Goal: Task Accomplishment & Management: Manage account settings

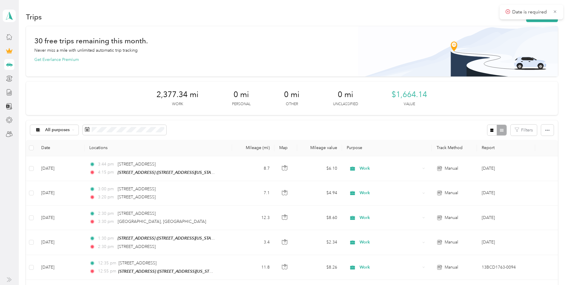
click at [552, 11] on span "Date is required" at bounding box center [532, 11] width 52 height 7
click at [543, 21] on button "New trip" at bounding box center [542, 17] width 32 height 10
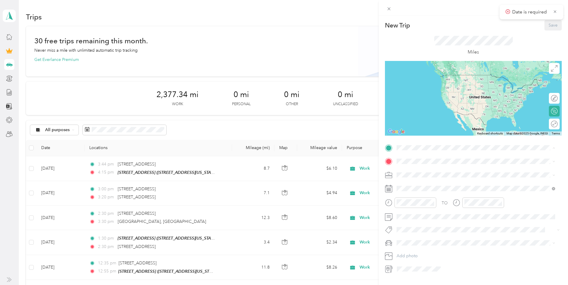
click at [431, 176] on span "[STREET_ADDRESS][US_STATE]" at bounding box center [438, 178] width 60 height 5
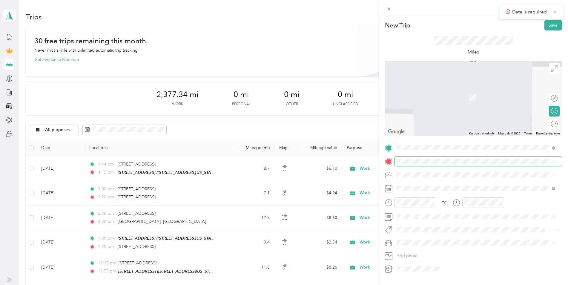
click at [414, 158] on span at bounding box center [478, 162] width 167 height 10
click at [417, 172] on span at bounding box center [478, 175] width 167 height 10
click at [421, 187] on li "Work" at bounding box center [476, 185] width 163 height 10
click at [440, 187] on span "[GEOGRAPHIC_DATA][STREET_ADDRESS][US_STATE][GEOGRAPHIC_DATA]" at bounding box center [480, 185] width 145 height 10
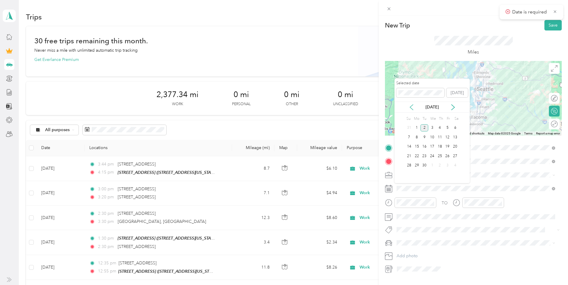
click at [412, 106] on icon at bounding box center [412, 107] width 6 height 6
click at [442, 145] on div "14" at bounding box center [440, 146] width 8 height 7
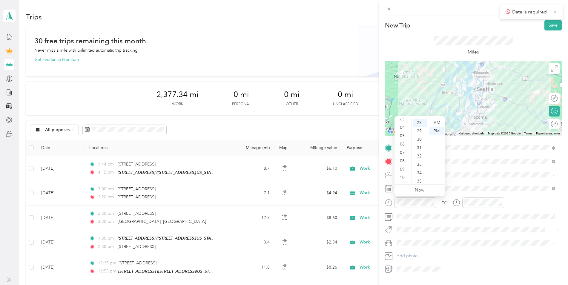
scroll to position [36, 0]
click at [405, 177] on div "11" at bounding box center [403, 179] width 14 height 8
click at [420, 149] on div "10" at bounding box center [420, 151] width 14 height 8
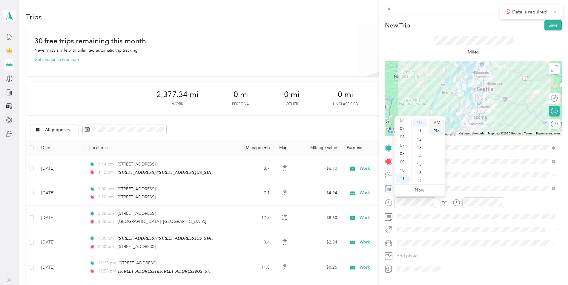
click at [433, 120] on div "AM" at bounding box center [437, 123] width 14 height 8
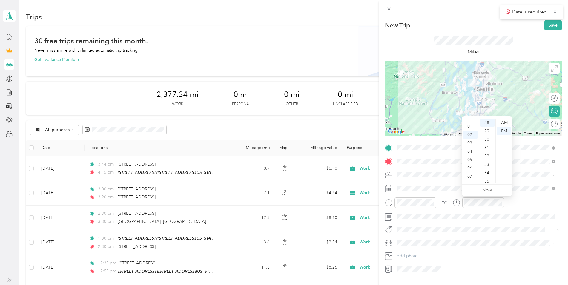
scroll to position [0, 0]
click at [468, 123] on div "12" at bounding box center [470, 123] width 14 height 8
click at [491, 139] on div "10" at bounding box center [487, 139] width 14 height 8
click at [504, 130] on div "PM" at bounding box center [504, 131] width 14 height 8
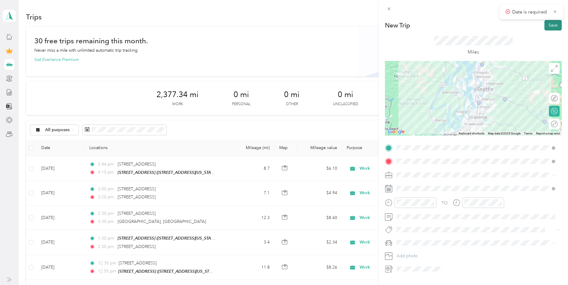
click at [545, 26] on button "Save" at bounding box center [553, 25] width 17 height 10
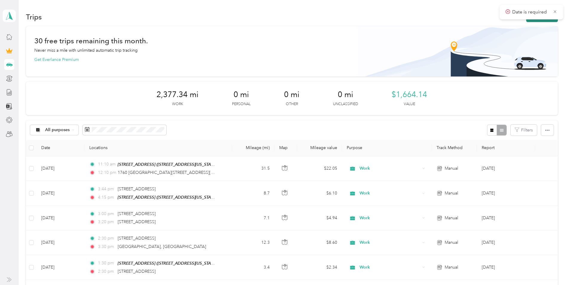
click at [543, 20] on button "New trip" at bounding box center [542, 17] width 32 height 10
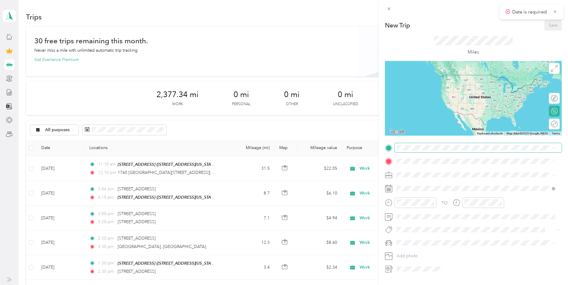
click at [437, 150] on span at bounding box center [478, 148] width 167 height 10
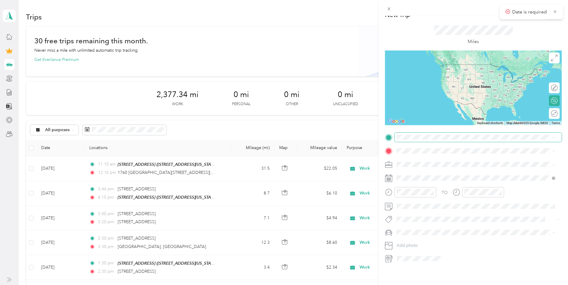
scroll to position [15, 0]
click at [453, 140] on div "TO Add photo" at bounding box center [473, 198] width 177 height 131
click at [453, 136] on span at bounding box center [478, 138] width 167 height 10
click at [464, 136] on span at bounding box center [478, 138] width 167 height 10
click at [449, 154] on span "[GEOGRAPHIC_DATA][STREET_ADDRESS][US_STATE][GEOGRAPHIC_DATA]" at bounding box center [480, 157] width 145 height 10
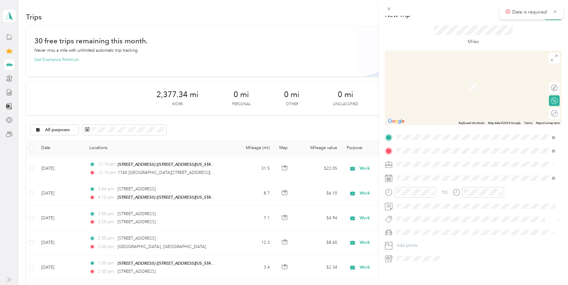
click at [444, 170] on span "[STREET_ADDRESS][US_STATE]" at bounding box center [438, 167] width 60 height 5
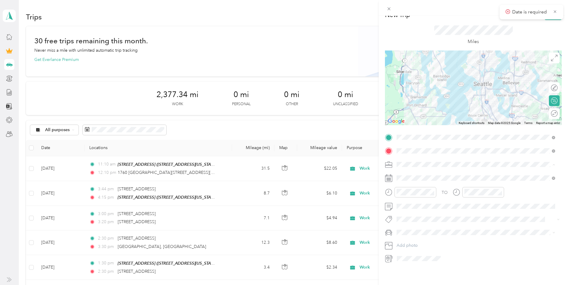
click at [412, 172] on div "Work" at bounding box center [476, 170] width 154 height 6
click at [411, 205] on icon at bounding box center [412, 207] width 6 height 6
click at [440, 246] on div "14" at bounding box center [440, 246] width 8 height 7
click at [432, 190] on icon "close-circle" at bounding box center [432, 192] width 4 height 4
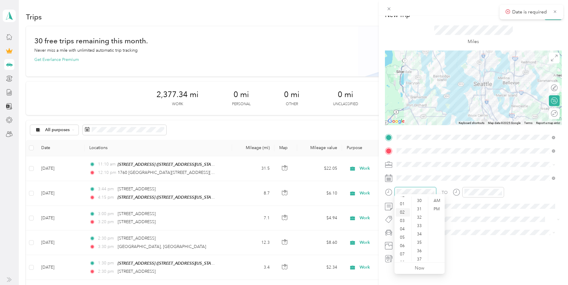
scroll to position [0, 0]
click at [404, 198] on div "12" at bounding box center [403, 201] width 14 height 8
click at [421, 238] on div "44" at bounding box center [420, 239] width 14 height 8
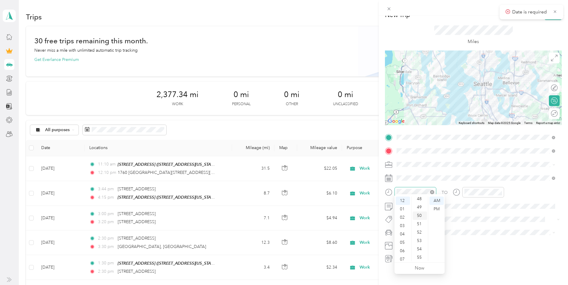
click at [420, 215] on div "50" at bounding box center [420, 216] width 14 height 8
click at [438, 209] on div "PM" at bounding box center [437, 209] width 14 height 8
drag, startPoint x: 468, startPoint y: 206, endPoint x: 473, endPoint y: 215, distance: 10.8
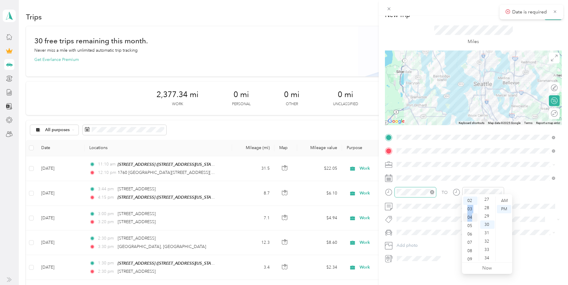
click at [473, 215] on ul "12 01 02 03 04 05 06 07 08 09 10 11" at bounding box center [470, 229] width 17 height 65
drag, startPoint x: 473, startPoint y: 215, endPoint x: 475, endPoint y: 199, distance: 16.2
click at [475, 199] on div "02" at bounding box center [470, 201] width 14 height 8
click at [473, 203] on div "01" at bounding box center [470, 204] width 14 height 8
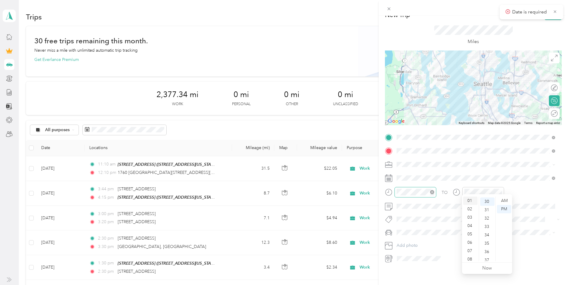
scroll to position [251, 0]
click at [505, 208] on div "PM" at bounding box center [504, 209] width 14 height 8
click at [506, 209] on div "PM" at bounding box center [504, 209] width 14 height 8
click at [503, 222] on div "TO Add photo" at bounding box center [473, 198] width 177 height 131
click at [556, 12] on icon at bounding box center [555, 11] width 4 height 5
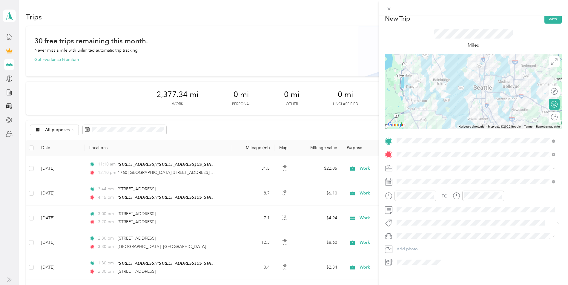
scroll to position [0, 0]
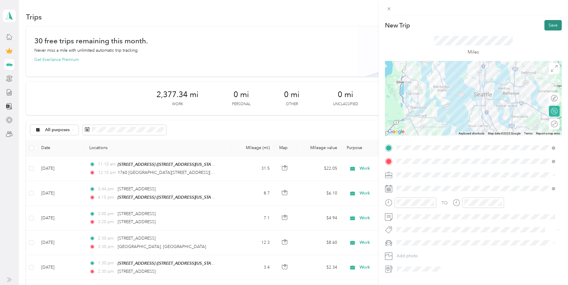
drag, startPoint x: 549, startPoint y: 26, endPoint x: 553, endPoint y: 27, distance: 4.4
click at [549, 26] on button "Save" at bounding box center [553, 25] width 17 height 10
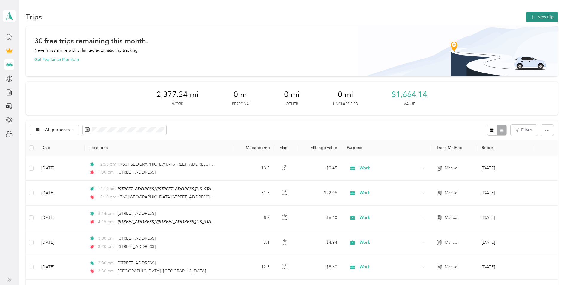
click at [540, 21] on button "New trip" at bounding box center [542, 17] width 32 height 10
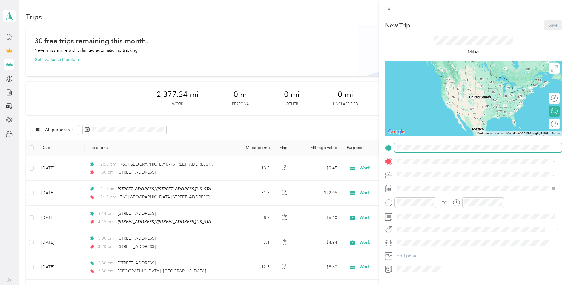
click at [412, 151] on span at bounding box center [478, 148] width 167 height 10
click at [416, 144] on span at bounding box center [478, 148] width 167 height 10
click at [418, 144] on span at bounding box center [478, 148] width 167 height 10
click at [440, 172] on span "[STREET_ADDRESS][US_STATE]" at bounding box center [438, 169] width 60 height 5
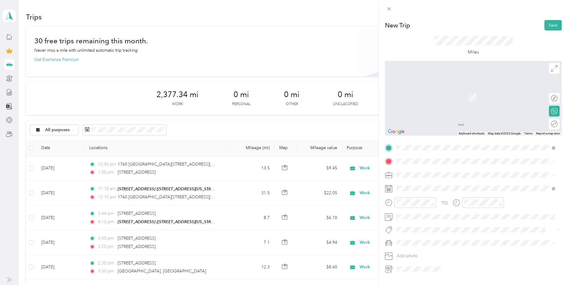
click at [437, 185] on strong "[STREET_ADDRESS]" at bounding box center [428, 184] width 40 height 5
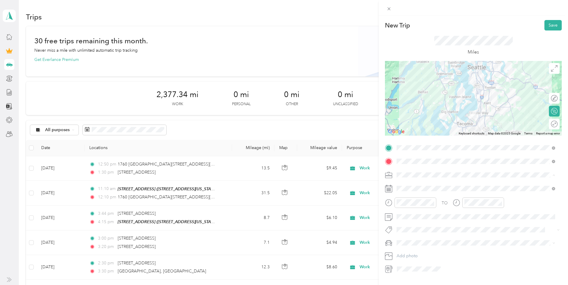
click at [421, 186] on div "Work" at bounding box center [476, 185] width 154 height 6
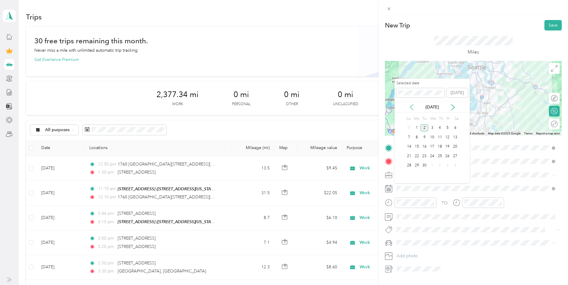
click at [411, 105] on icon at bounding box center [412, 107] width 6 height 6
click at [441, 147] on div "14" at bounding box center [440, 146] width 8 height 7
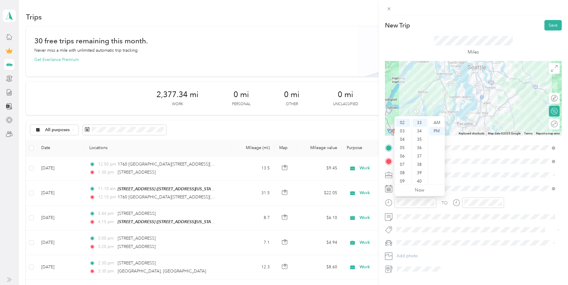
scroll to position [5, 0]
click at [403, 125] on div "01" at bounding box center [403, 126] width 14 height 8
click at [423, 164] on div "50" at bounding box center [420, 165] width 14 height 8
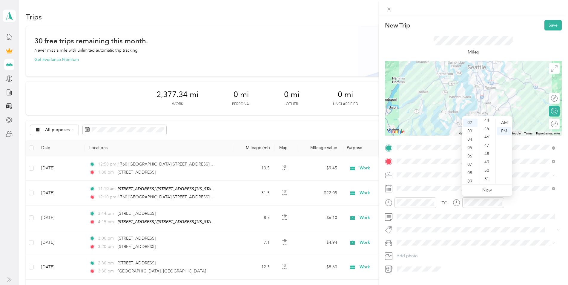
scroll to position [373, 0]
click at [487, 167] on div "50" at bounding box center [487, 168] width 14 height 8
click at [549, 22] on button "Save" at bounding box center [553, 25] width 17 height 10
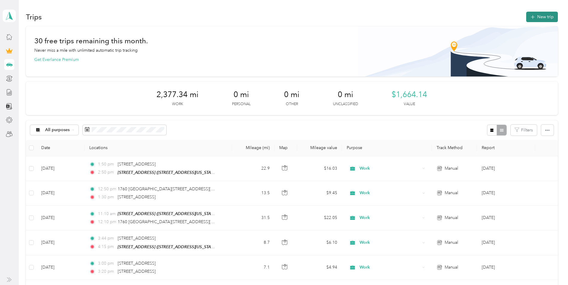
click at [540, 16] on button "New trip" at bounding box center [542, 17] width 32 height 10
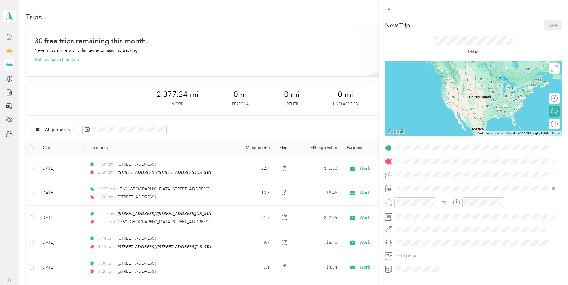
click at [429, 196] on span "[STREET_ADDRESS][US_STATE]" at bounding box center [438, 197] width 60 height 5
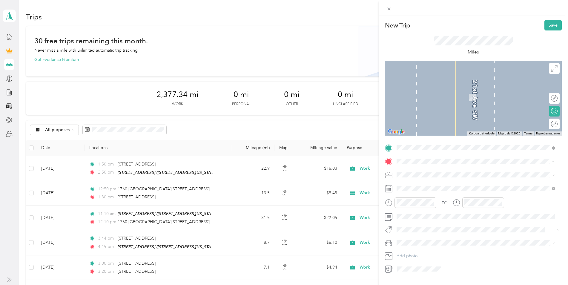
click at [429, 187] on div "[STREET_ADDRESS][US_STATE]" at bounding box center [476, 183] width 154 height 8
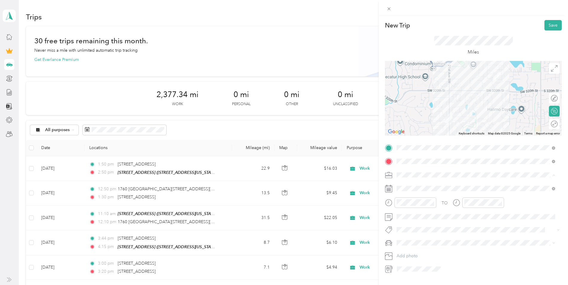
click at [419, 185] on div "Work" at bounding box center [476, 185] width 154 height 6
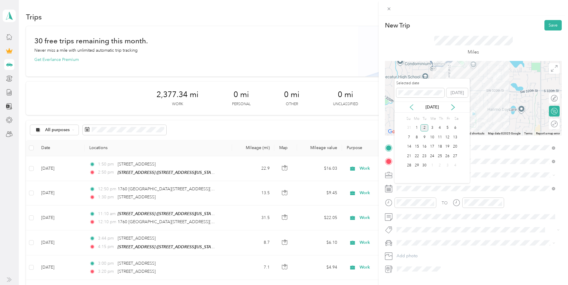
drag, startPoint x: 408, startPoint y: 106, endPoint x: 408, endPoint y: 109, distance: 3.3
click at [409, 106] on div "[DATE]" at bounding box center [432, 107] width 75 height 6
click at [412, 106] on icon at bounding box center [412, 107] width 6 height 6
click at [449, 146] on div "15" at bounding box center [448, 146] width 8 height 7
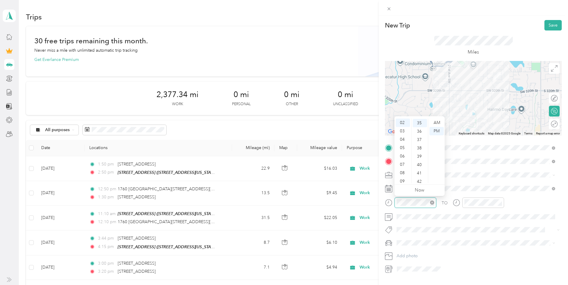
scroll to position [293, 0]
click at [404, 131] on div "03" at bounding box center [403, 131] width 14 height 8
click at [421, 143] on div "15" at bounding box center [420, 142] width 14 height 8
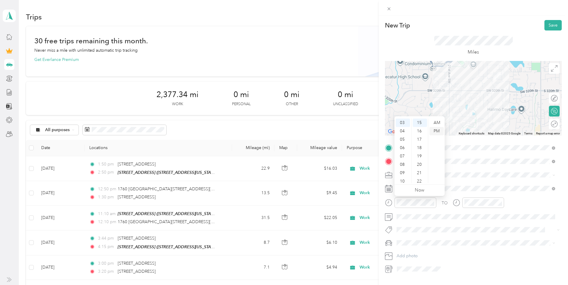
click at [437, 130] on div "PM" at bounding box center [437, 131] width 14 height 8
click at [472, 131] on div "03" at bounding box center [470, 131] width 14 height 8
click at [487, 157] on div "45" at bounding box center [487, 158] width 14 height 8
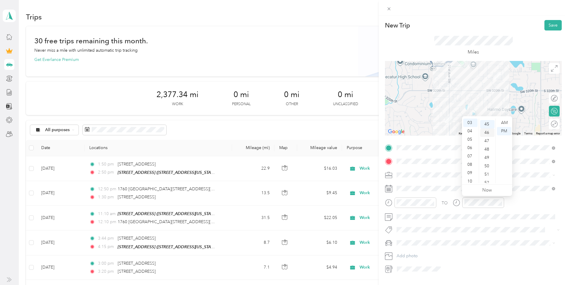
scroll to position [376, 0]
click at [546, 26] on button "Save" at bounding box center [553, 25] width 17 height 10
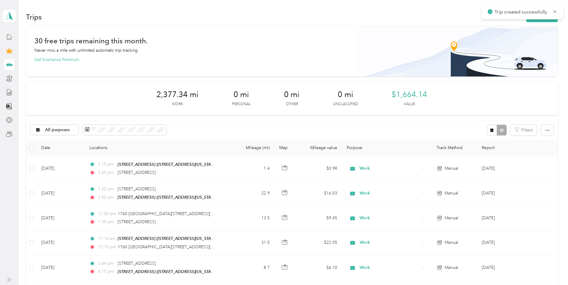
click at [536, 19] on main "Trip created successfully [PERSON_NAME][EMAIL_ADDRESS][DOMAIN_NAME] Personal da…" at bounding box center [282, 142] width 565 height 285
click at [538, 16] on button "New trip" at bounding box center [542, 17] width 32 height 10
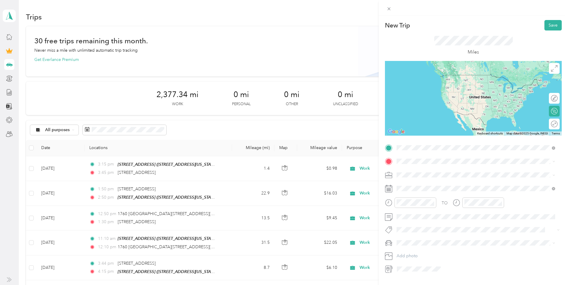
click at [426, 172] on span "[STREET_ADDRESS][US_STATE]" at bounding box center [438, 169] width 60 height 5
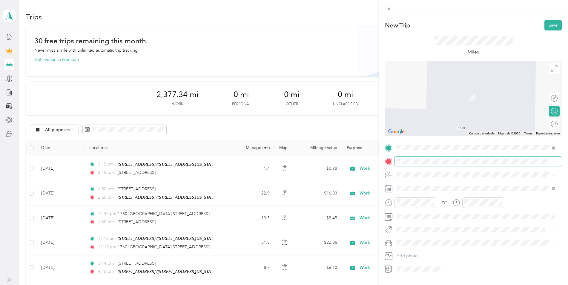
click at [406, 164] on span at bounding box center [478, 162] width 167 height 10
click at [421, 185] on span "[STREET_ADDRESS][US_STATE]" at bounding box center [438, 182] width 60 height 5
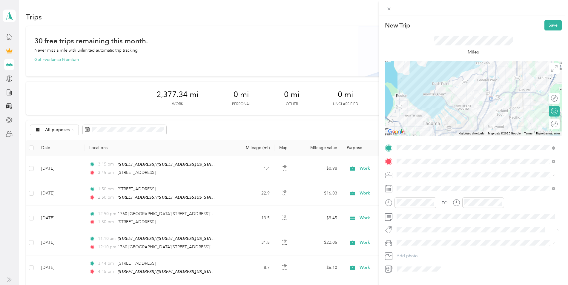
click at [415, 183] on div "Work" at bounding box center [476, 184] width 154 height 6
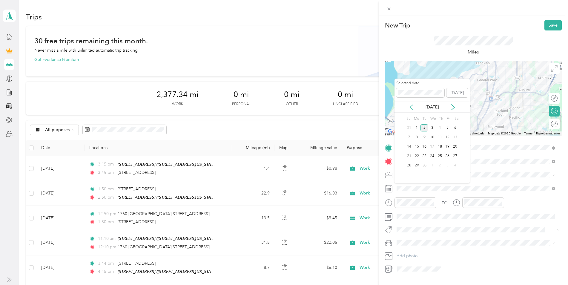
click at [411, 107] on icon at bounding box center [412, 107] width 6 height 6
click at [446, 146] on div "15" at bounding box center [448, 146] width 8 height 7
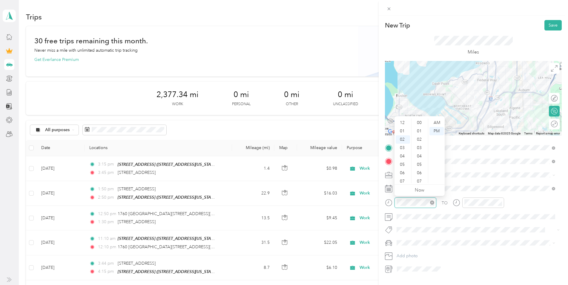
scroll to position [301, 0]
click at [422, 154] on div "40" at bounding box center [420, 156] width 14 height 8
click at [438, 134] on div "PM" at bounding box center [437, 131] width 14 height 8
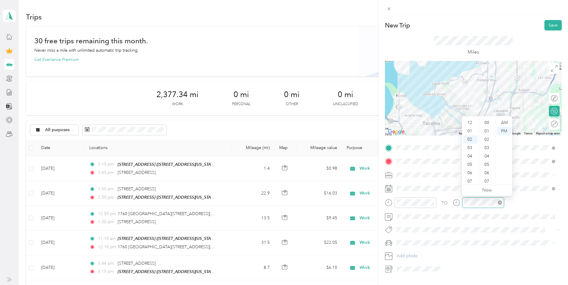
scroll to position [17, 0]
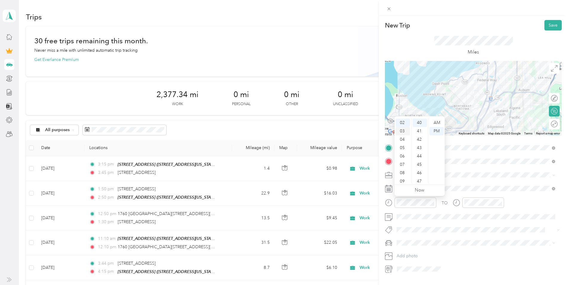
click at [403, 132] on div "03" at bounding box center [403, 131] width 14 height 8
click at [419, 165] on div "45" at bounding box center [420, 164] width 14 height 8
click at [473, 128] on div "04" at bounding box center [470, 127] width 14 height 8
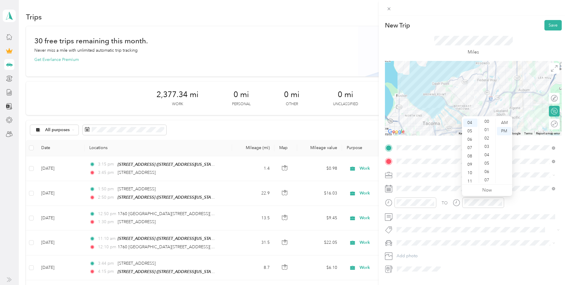
scroll to position [0, 0]
click at [486, 122] on div "00" at bounding box center [487, 123] width 14 height 8
click at [504, 130] on div "PM" at bounding box center [504, 131] width 14 height 8
click at [549, 27] on button "Save" at bounding box center [553, 25] width 17 height 10
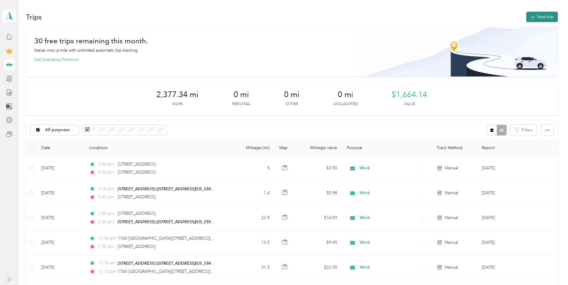
click at [545, 17] on button "New trip" at bounding box center [542, 17] width 32 height 10
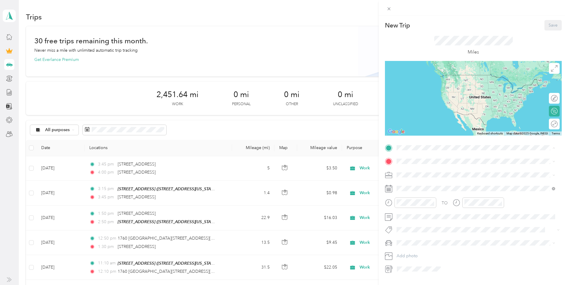
click at [434, 197] on span "[STREET_ADDRESS][US_STATE]" at bounding box center [438, 197] width 60 height 5
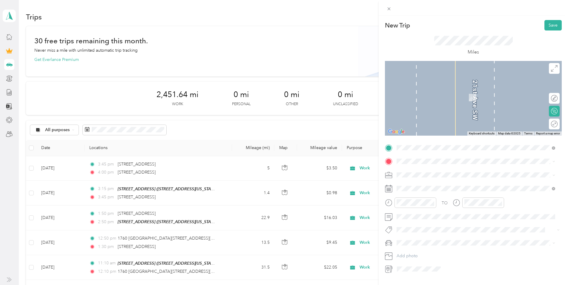
click at [425, 186] on div "Work" at bounding box center [476, 185] width 154 height 6
click at [419, 157] on span at bounding box center [478, 162] width 167 height 10
click at [427, 186] on span "[STREET_ADDRESS][US_STATE]" at bounding box center [438, 182] width 60 height 5
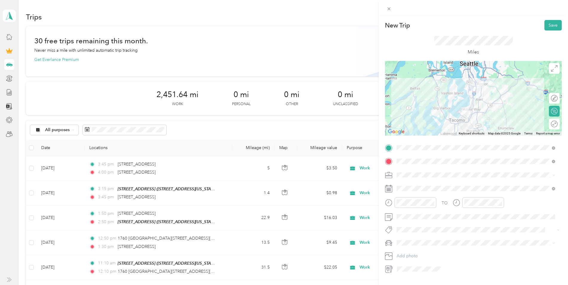
click at [392, 202] on icon at bounding box center [388, 202] width 7 height 7
click at [405, 123] on div "12" at bounding box center [403, 123] width 14 height 8
click at [402, 122] on div "12" at bounding box center [403, 123] width 14 height 8
click at [422, 137] on div "35" at bounding box center [420, 137] width 14 height 8
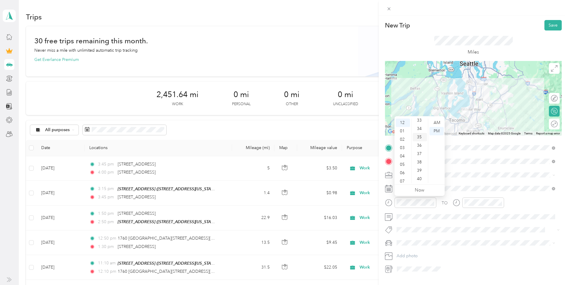
scroll to position [293, 0]
click at [420, 163] on div "40" at bounding box center [420, 164] width 14 height 8
click at [436, 130] on div "PM" at bounding box center [437, 131] width 14 height 8
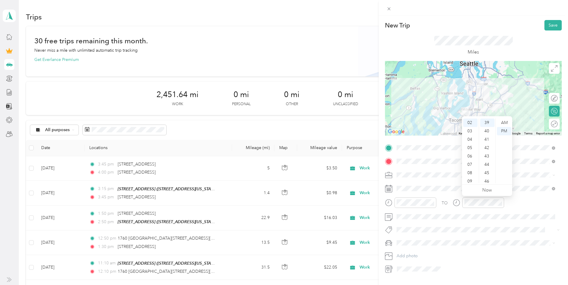
scroll to position [0, 0]
click at [468, 131] on div "01" at bounding box center [470, 131] width 14 height 8
click at [488, 174] on div "15" at bounding box center [487, 175] width 14 height 8
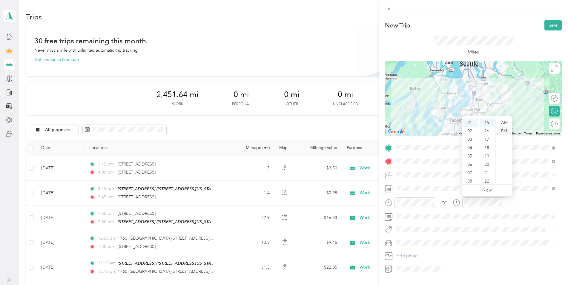
click at [506, 131] on div "PM" at bounding box center [504, 131] width 14 height 8
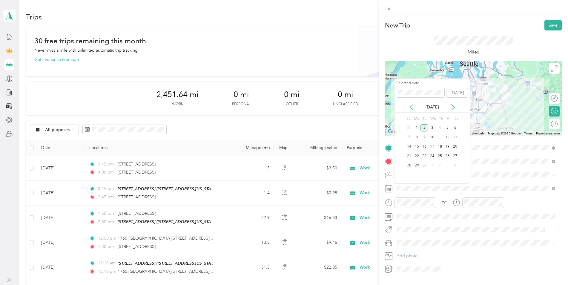
click at [414, 105] on icon at bounding box center [412, 107] width 6 height 6
click at [427, 156] on div "19" at bounding box center [425, 155] width 8 height 7
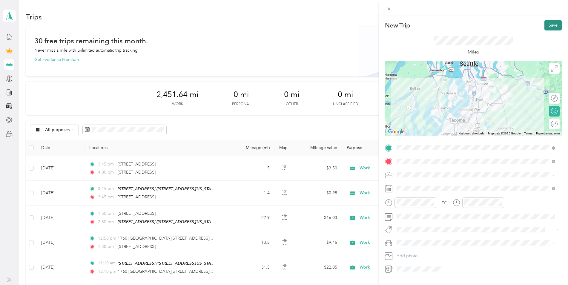
click at [545, 25] on button "Save" at bounding box center [553, 25] width 17 height 10
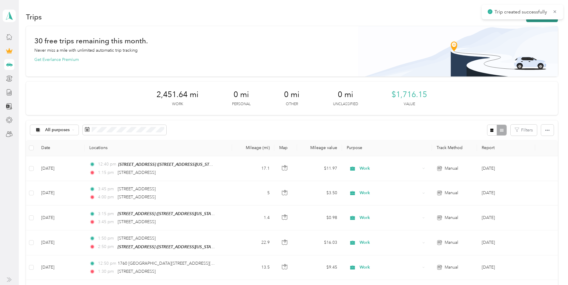
click at [537, 20] on button "New trip" at bounding box center [542, 17] width 32 height 10
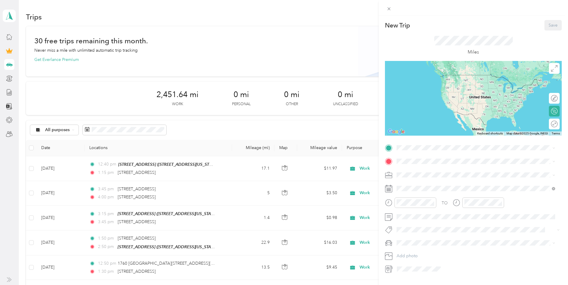
click at [417, 186] on div "Work" at bounding box center [476, 185] width 154 height 6
click at [416, 143] on span at bounding box center [478, 148] width 167 height 10
click at [422, 172] on span "[STREET_ADDRESS][US_STATE]" at bounding box center [438, 169] width 60 height 5
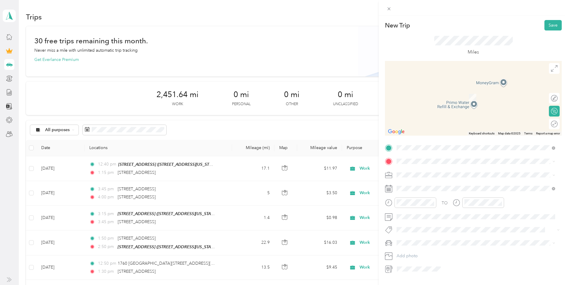
click at [419, 185] on span "[STREET_ADDRESS][US_STATE]" at bounding box center [438, 182] width 60 height 5
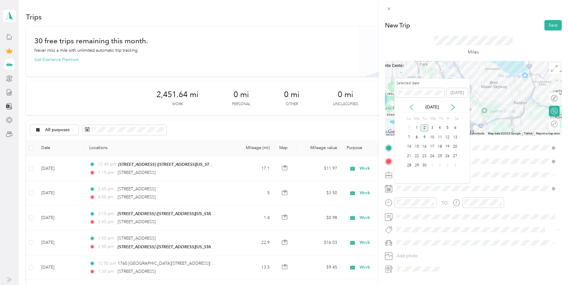
click at [414, 107] on icon at bounding box center [412, 107] width 6 height 6
click at [425, 156] on div "19" at bounding box center [425, 155] width 8 height 7
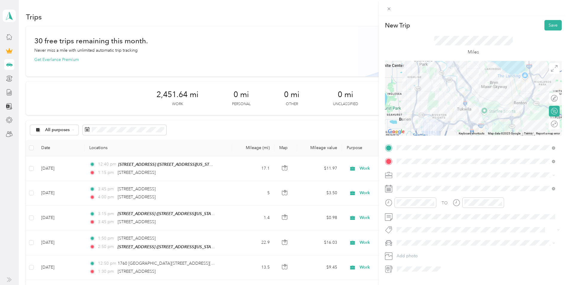
click at [404, 210] on div at bounding box center [410, 204] width 51 height 15
click at [403, 122] on div "02" at bounding box center [403, 123] width 14 height 8
click at [421, 138] on div "20" at bounding box center [420, 139] width 14 height 8
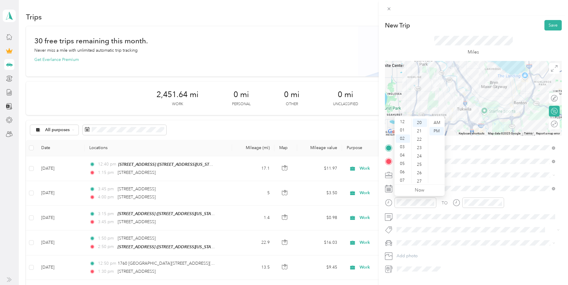
scroll to position [0, 0]
click at [402, 131] on div "01" at bounding box center [403, 131] width 14 height 8
click at [421, 169] on div "45" at bounding box center [420, 168] width 14 height 8
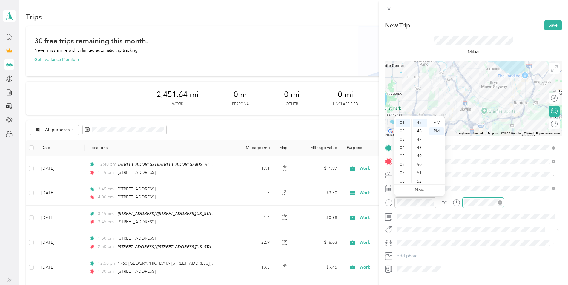
click at [464, 202] on div at bounding box center [484, 202] width 42 height 10
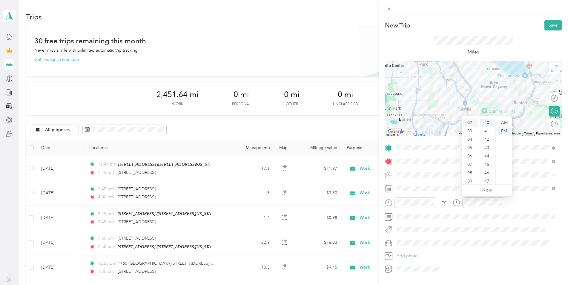
click at [472, 123] on div "02" at bounding box center [470, 123] width 14 height 8
click at [496, 122] on ul "AM PM" at bounding box center [504, 151] width 17 height 65
click at [492, 121] on div "04" at bounding box center [487, 120] width 14 height 8
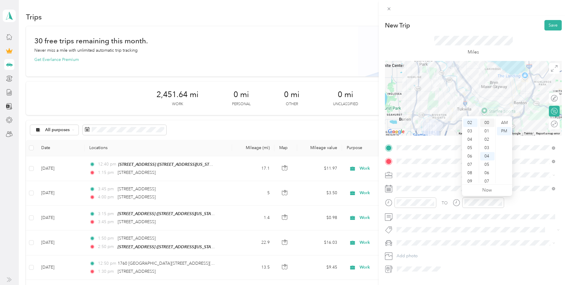
click at [490, 121] on div "00" at bounding box center [487, 123] width 14 height 8
click at [489, 131] on div "01" at bounding box center [487, 131] width 14 height 8
click at [506, 129] on div "PM" at bounding box center [504, 131] width 14 height 8
click at [549, 22] on button "Save" at bounding box center [553, 25] width 17 height 10
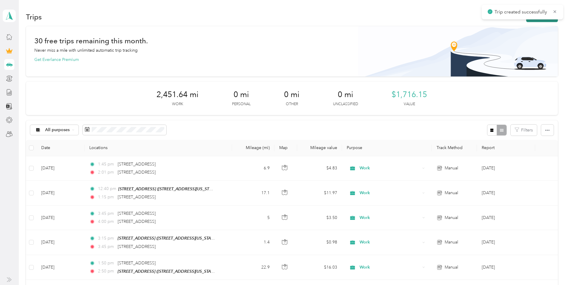
click at [532, 21] on button "New trip" at bounding box center [542, 17] width 32 height 10
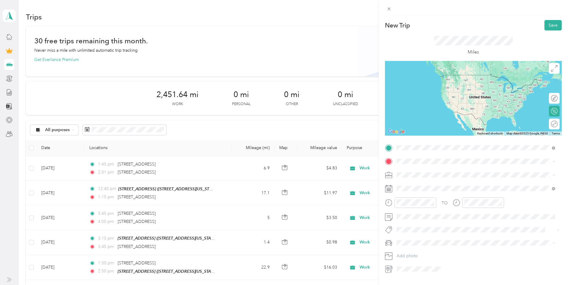
click at [452, 169] on span "[STREET_ADDRESS][US_STATE]" at bounding box center [438, 169] width 60 height 5
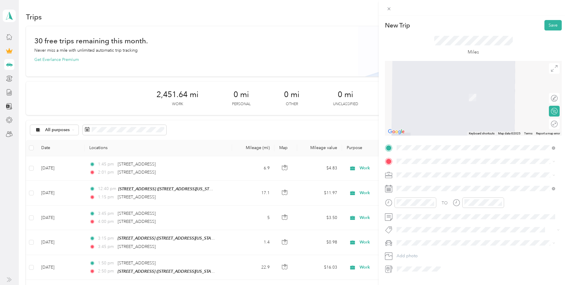
click at [431, 185] on span "[STREET_ADDRESS][US_STATE]" at bounding box center [438, 182] width 60 height 5
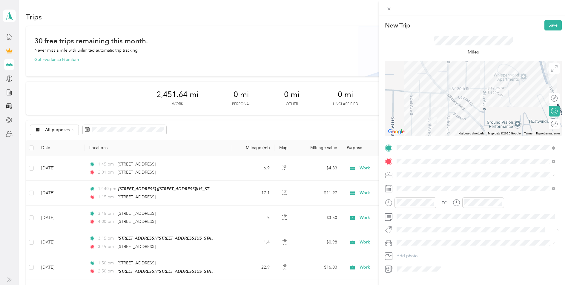
click at [426, 187] on li "Work" at bounding box center [476, 185] width 163 height 10
click at [411, 108] on icon at bounding box center [412, 107] width 6 height 6
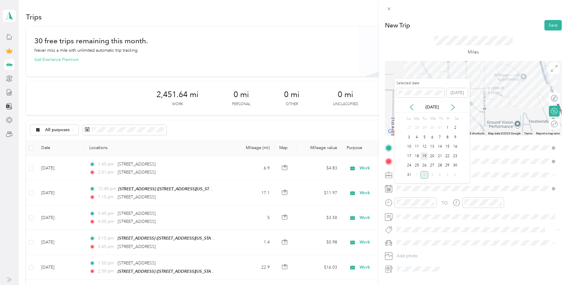
click at [428, 155] on div "19" at bounding box center [425, 155] width 8 height 7
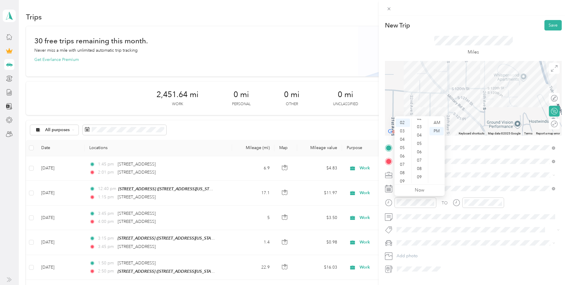
scroll to position [0, 0]
click at [424, 164] on div "05" at bounding box center [420, 164] width 14 height 8
click at [421, 120] on div "10" at bounding box center [420, 121] width 14 height 8
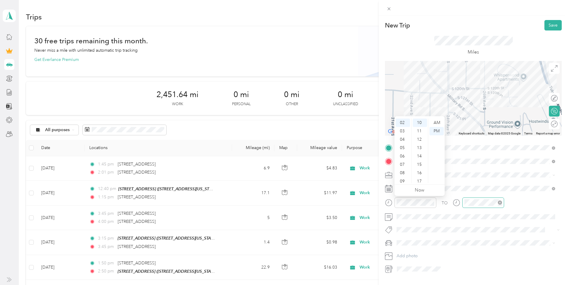
click at [464, 201] on div at bounding box center [484, 202] width 42 height 10
click at [471, 122] on div "02" at bounding box center [470, 123] width 14 height 8
click at [492, 154] on div "30" at bounding box center [487, 154] width 14 height 8
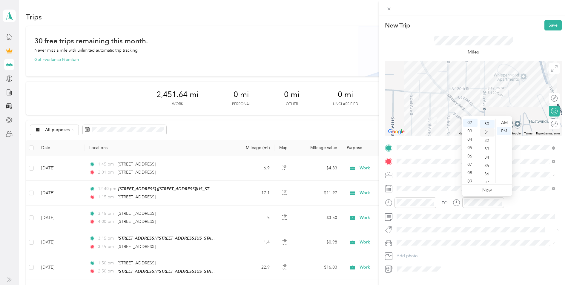
scroll to position [251, 0]
click at [506, 130] on div "PM" at bounding box center [504, 131] width 14 height 8
click at [546, 22] on button "Save" at bounding box center [553, 25] width 17 height 10
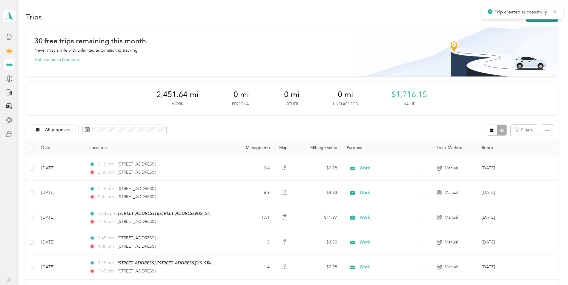
click at [531, 21] on button "New trip" at bounding box center [542, 17] width 32 height 10
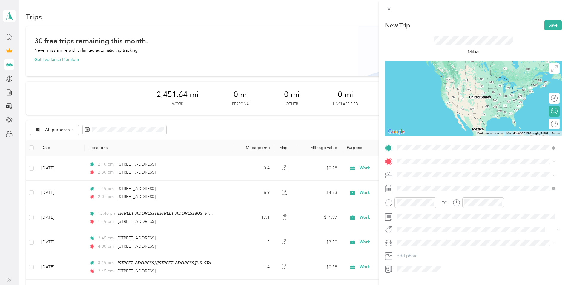
click at [430, 172] on span "[STREET_ADDRESS][US_STATE]" at bounding box center [438, 169] width 60 height 5
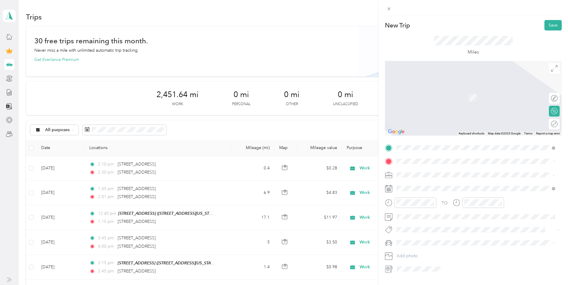
click at [439, 211] on span "[STREET_ADDRESS][US_STATE]" at bounding box center [438, 210] width 60 height 5
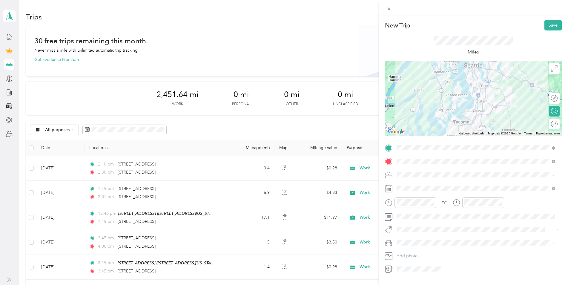
click at [417, 178] on span at bounding box center [478, 175] width 167 height 10
click at [427, 184] on div "Work" at bounding box center [476, 185] width 154 height 6
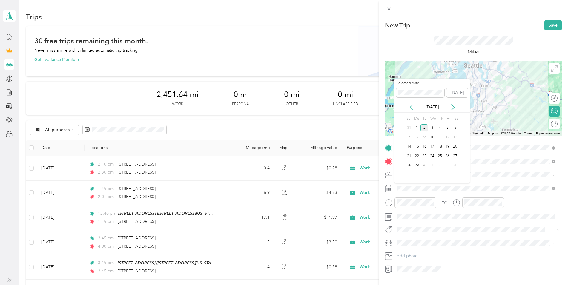
click at [414, 105] on icon at bounding box center [412, 107] width 6 height 6
click at [424, 156] on div "19" at bounding box center [425, 155] width 8 height 7
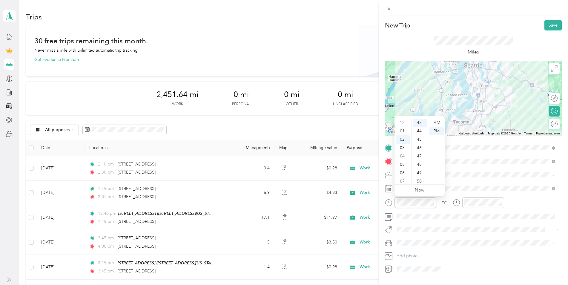
scroll to position [17, 0]
click at [403, 122] on div "02" at bounding box center [403, 123] width 14 height 8
click at [419, 146] on div "40" at bounding box center [420, 145] width 14 height 8
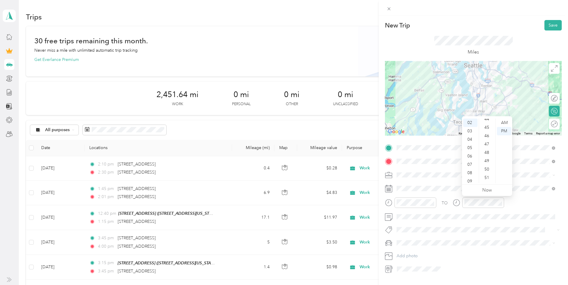
scroll to position [384, 0]
click at [470, 130] on div "03" at bounding box center [470, 131] width 14 height 8
click at [486, 136] on div "10" at bounding box center [487, 135] width 14 height 8
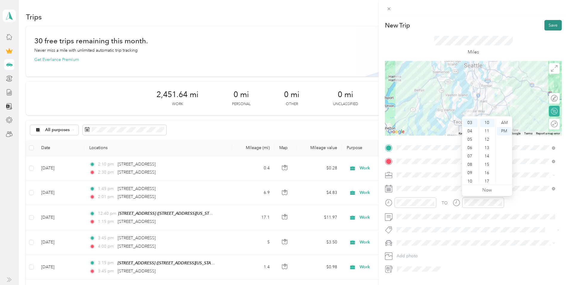
click at [551, 27] on button "Save" at bounding box center [553, 25] width 17 height 10
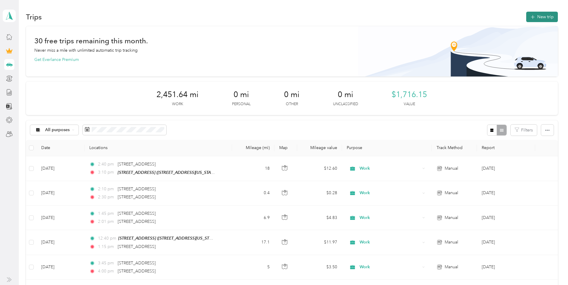
click at [545, 19] on button "New trip" at bounding box center [542, 17] width 32 height 10
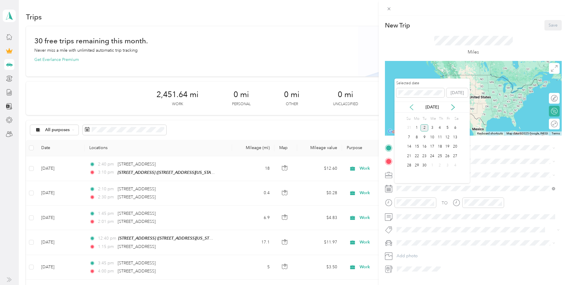
click at [414, 107] on icon at bounding box center [412, 107] width 6 height 6
click at [448, 156] on div "22" at bounding box center [448, 155] width 8 height 7
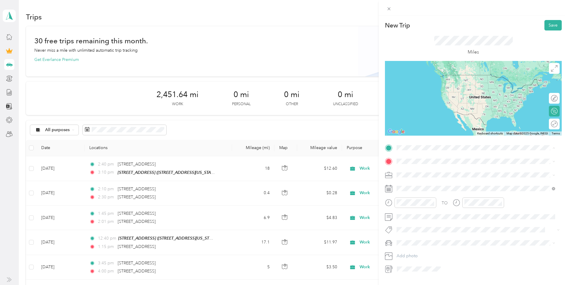
click at [428, 195] on span "[STREET_ADDRESS][US_STATE]" at bounding box center [438, 197] width 60 height 5
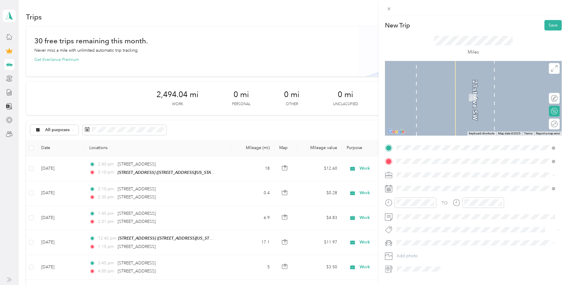
click at [428, 186] on span "[STREET_ADDRESS][US_STATE]" at bounding box center [438, 182] width 60 height 5
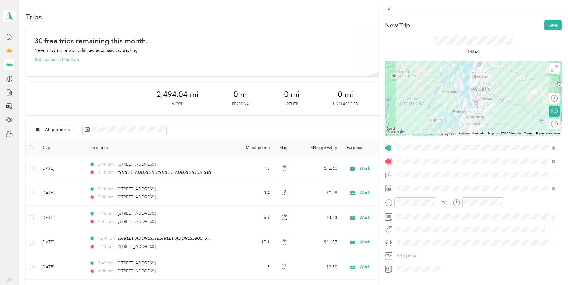
click at [425, 187] on div "Work" at bounding box center [476, 184] width 154 height 6
click at [403, 128] on div "01" at bounding box center [403, 131] width 14 height 8
click at [405, 122] on div "12" at bounding box center [403, 123] width 14 height 8
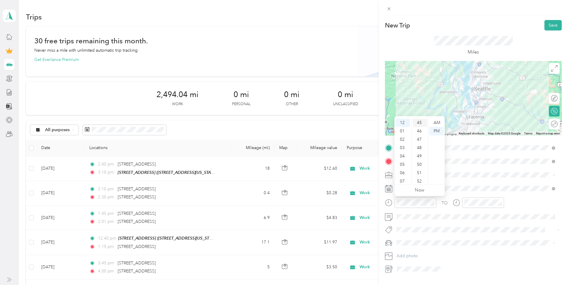
click at [419, 122] on div "45" at bounding box center [420, 123] width 14 height 8
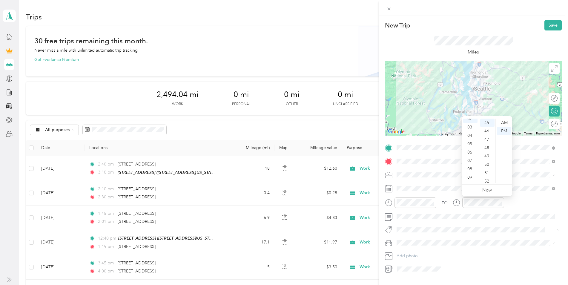
scroll to position [0, 0]
click at [470, 130] on div "01" at bounding box center [470, 131] width 14 height 8
click at [486, 180] on div "50" at bounding box center [487, 180] width 14 height 8
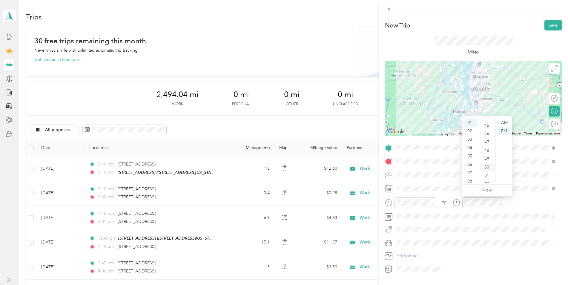
click at [486, 167] on div "50" at bounding box center [487, 167] width 14 height 8
click at [503, 130] on div "PM" at bounding box center [504, 131] width 14 height 8
click at [550, 24] on button "Save" at bounding box center [553, 25] width 17 height 10
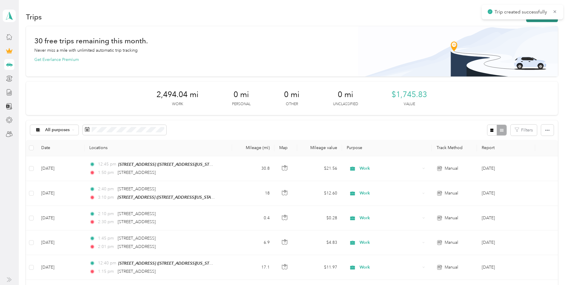
click at [536, 22] on button "New trip" at bounding box center [542, 17] width 32 height 10
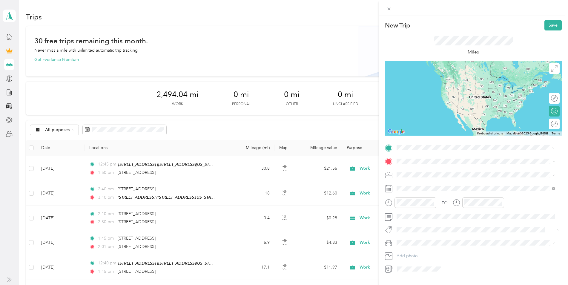
click at [450, 170] on span "[STREET_ADDRESS][US_STATE]" at bounding box center [438, 169] width 60 height 5
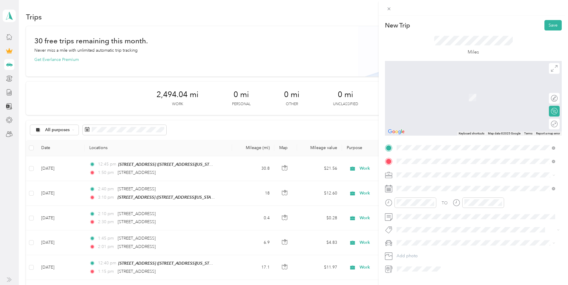
click at [434, 182] on span "[STREET_ADDRESS][US_STATE]" at bounding box center [438, 182] width 60 height 5
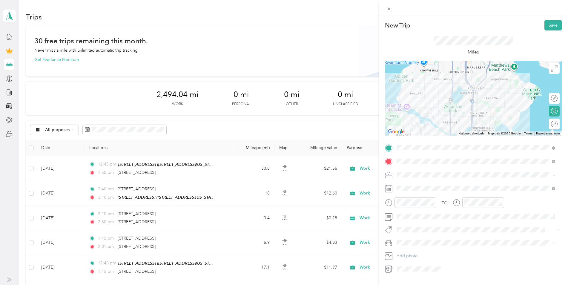
click at [427, 185] on div "Work" at bounding box center [476, 185] width 154 height 6
click at [401, 123] on div "02" at bounding box center [403, 123] width 14 height 8
click at [425, 120] on div "18" at bounding box center [420, 123] width 14 height 8
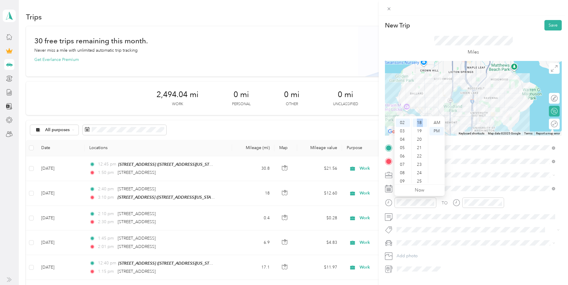
click at [425, 122] on ul "00 01 02 03 04 05 06 07 08 09 10 11 12 13 14 15 16 17 18 19 20 21 22 23 24 25 2…" at bounding box center [419, 151] width 17 height 65
click at [420, 127] on div "10" at bounding box center [420, 127] width 14 height 8
click at [546, 27] on button "Save" at bounding box center [553, 25] width 17 height 10
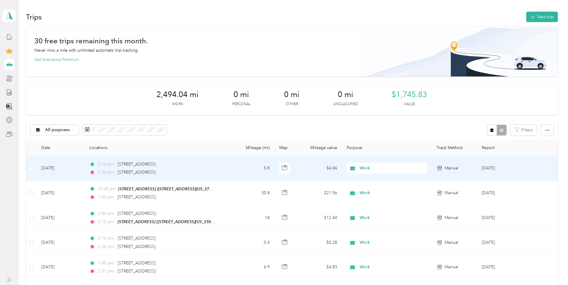
click at [56, 167] on td "[DATE]" at bounding box center [60, 168] width 48 height 24
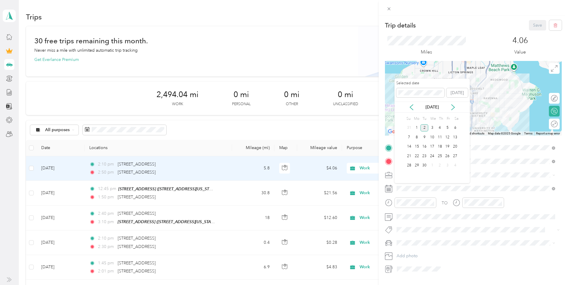
click at [412, 104] on div "[DATE]" at bounding box center [432, 107] width 75 height 11
click at [411, 108] on icon at bounding box center [411, 107] width 3 height 5
click at [449, 155] on div "22" at bounding box center [448, 155] width 8 height 7
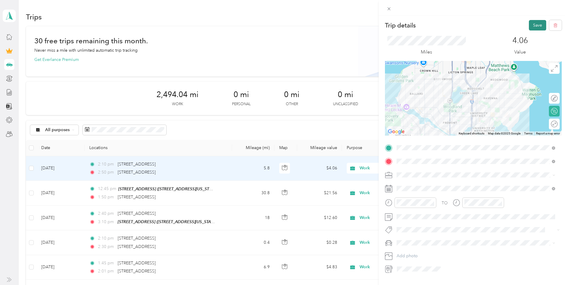
click at [534, 23] on button "Save" at bounding box center [537, 25] width 17 height 10
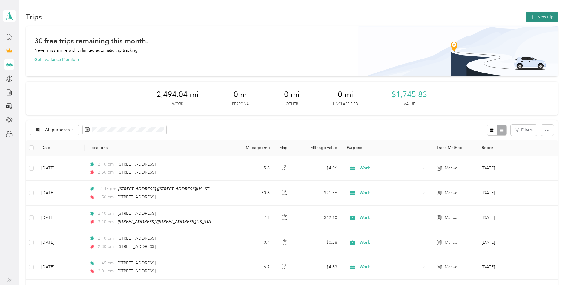
click at [542, 18] on button "New trip" at bounding box center [542, 17] width 32 height 10
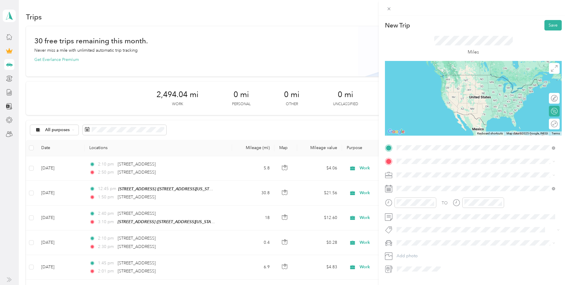
click at [432, 169] on span "[STREET_ADDRESS][US_STATE]" at bounding box center [438, 169] width 60 height 5
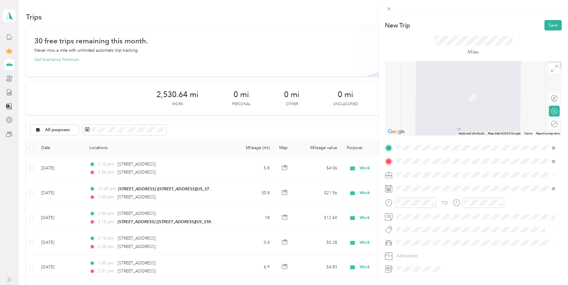
click at [426, 186] on span "[STREET_ADDRESS][US_STATE]" at bounding box center [438, 182] width 60 height 5
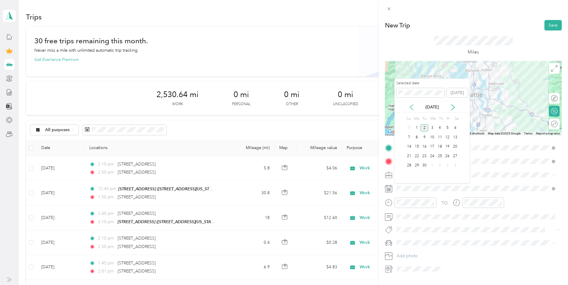
click at [410, 108] on icon at bounding box center [412, 107] width 6 height 6
click at [450, 155] on div "22" at bounding box center [448, 155] width 8 height 7
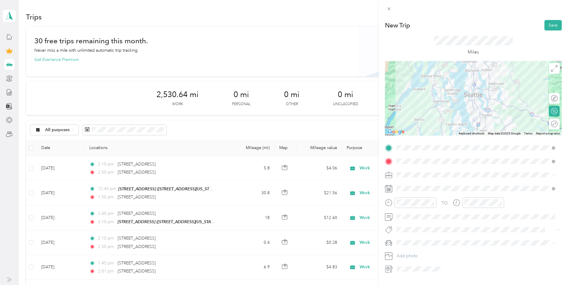
click at [419, 188] on li "Work" at bounding box center [476, 185] width 163 height 10
click at [153, 192] on div "New Trip Save This trip cannot be edited because it is either under review, app…" at bounding box center [284, 142] width 568 height 285
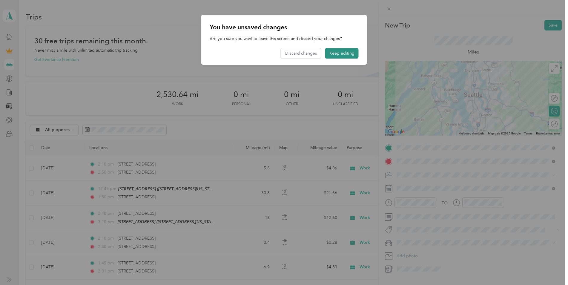
click at [331, 52] on button "Keep editing" at bounding box center [341, 53] width 33 height 10
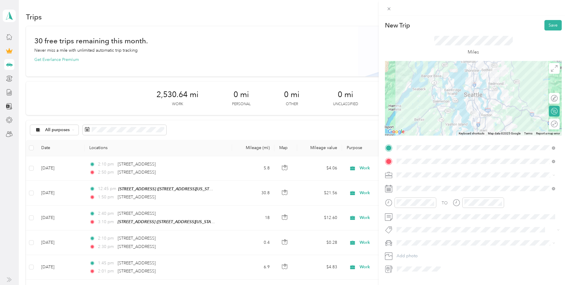
click at [133, 192] on div "New Trip Save This trip cannot be edited because it is either under review, app…" at bounding box center [284, 142] width 568 height 285
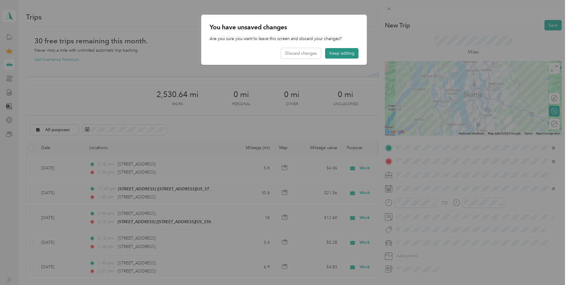
click at [350, 55] on button "Keep editing" at bounding box center [341, 53] width 33 height 10
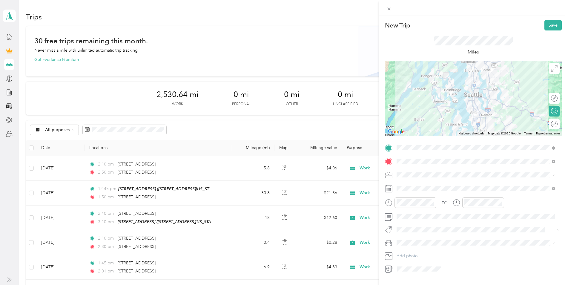
click at [157, 166] on div "New Trip Save This trip cannot be edited because it is either under review, app…" at bounding box center [284, 142] width 568 height 285
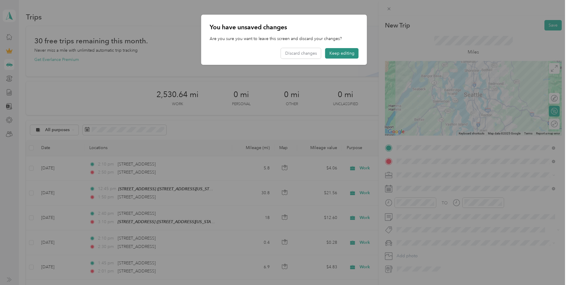
click at [334, 51] on button "Keep editing" at bounding box center [341, 53] width 33 height 10
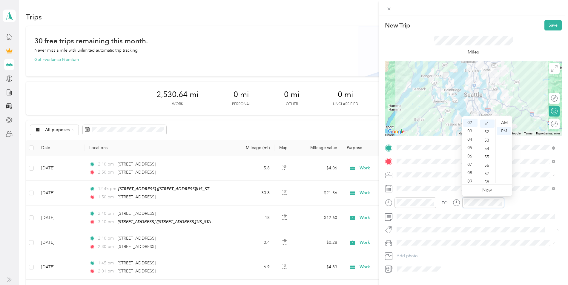
scroll to position [427, 0]
click at [162, 191] on div "New Trip Save This trip cannot be edited because it is either under review, app…" at bounding box center [284, 142] width 568 height 285
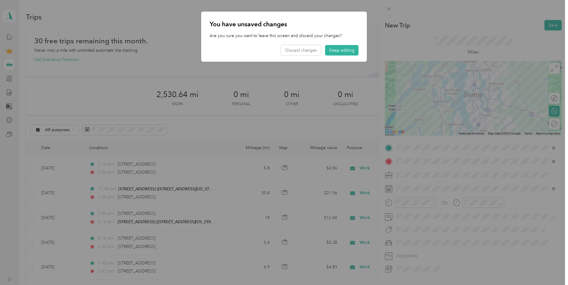
click at [162, 191] on div at bounding box center [284, 142] width 568 height 285
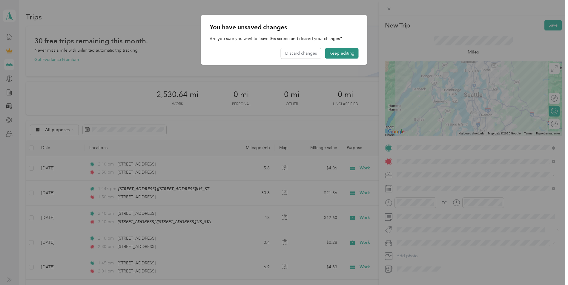
click at [352, 53] on button "Keep editing" at bounding box center [341, 53] width 33 height 10
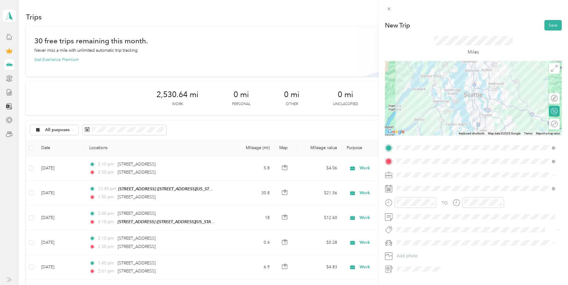
click at [130, 193] on div "New Trip Save This trip cannot be edited because it is either under review, app…" at bounding box center [284, 142] width 568 height 285
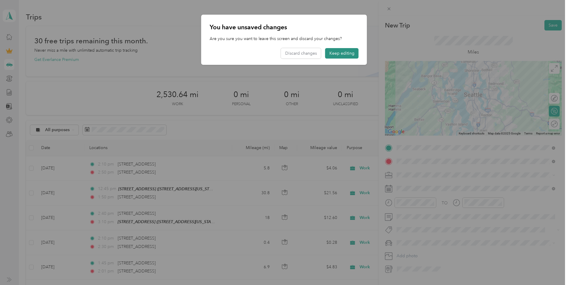
click at [340, 54] on button "Keep editing" at bounding box center [341, 53] width 33 height 10
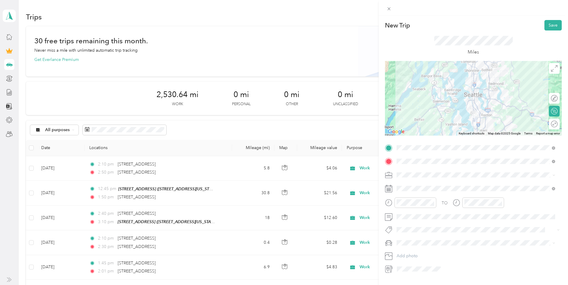
click at [55, 194] on div "New Trip Save This trip cannot be edited because it is either under review, app…" at bounding box center [284, 142] width 568 height 285
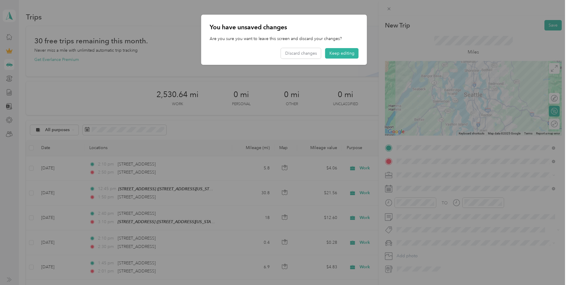
click at [30, 191] on div at bounding box center [284, 142] width 568 height 285
click at [352, 48] on div "You have unsaved changes Are you sure you want to leave this screen and discard…" at bounding box center [284, 40] width 166 height 50
click at [350, 50] on button "Keep editing" at bounding box center [341, 53] width 33 height 10
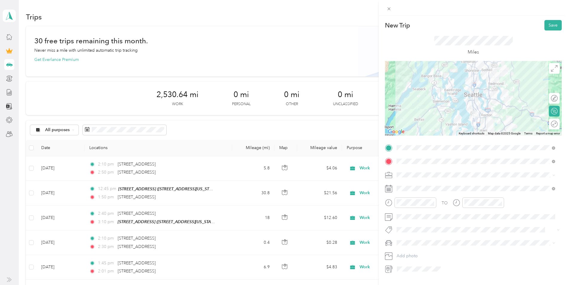
click at [31, 192] on div "New Trip Save This trip cannot be edited because it is either under review, app…" at bounding box center [284, 142] width 568 height 285
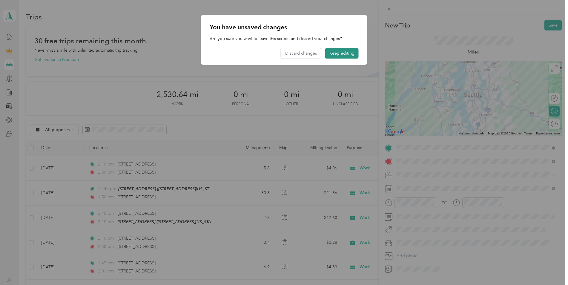
click at [355, 53] on button "Keep editing" at bounding box center [341, 53] width 33 height 10
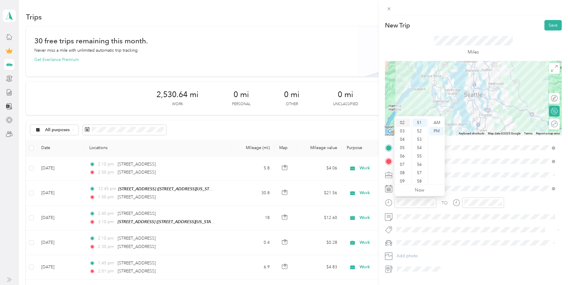
click at [404, 123] on div "02" at bounding box center [403, 123] width 14 height 8
click at [422, 143] on div "25" at bounding box center [420, 144] width 14 height 8
click at [545, 26] on button "Save" at bounding box center [553, 25] width 17 height 10
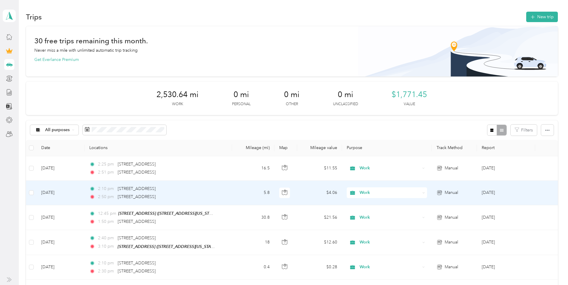
click at [115, 193] on div "2:10 pm [STREET_ADDRESS] 2:50 pm [STREET_ADDRESS]" at bounding box center [151, 193] width 125 height 15
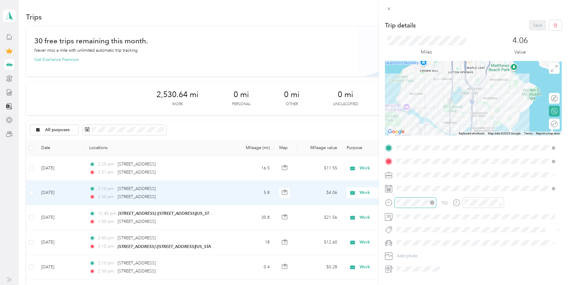
scroll to position [84, 0]
click at [150, 218] on div "Trip details Save This trip cannot be edited because it is either under review,…" at bounding box center [284, 142] width 568 height 285
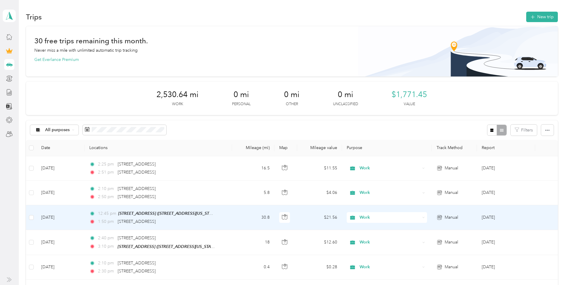
click at [150, 218] on div "12:45 pm [STREET_ADDRESS] ([STREET_ADDRESS][US_STATE]) 1:50 pm [STREET_ADDRESS]" at bounding box center [151, 217] width 125 height 15
click at [150, 285] on div at bounding box center [282, 285] width 565 height 0
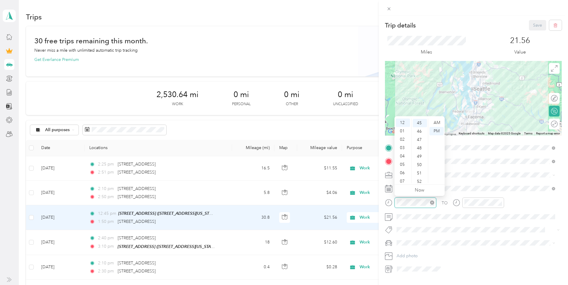
scroll to position [376, 0]
click at [404, 123] on div "12" at bounding box center [403, 123] width 14 height 8
click at [404, 176] on div "11" at bounding box center [403, 179] width 14 height 8
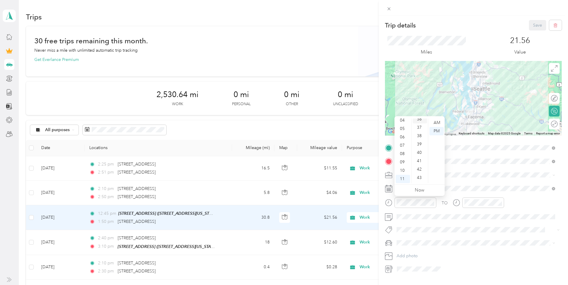
click at [425, 120] on div "36" at bounding box center [420, 119] width 14 height 8
click at [422, 124] on div "35" at bounding box center [420, 126] width 14 height 8
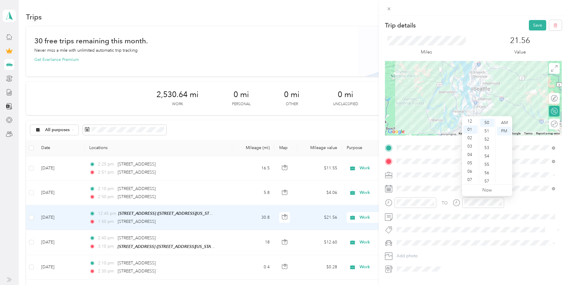
scroll to position [0, 0]
click at [471, 122] on div "12" at bounding box center [470, 123] width 14 height 8
click at [469, 122] on div "12" at bounding box center [470, 123] width 14 height 8
click at [428, 206] on div at bounding box center [416, 202] width 42 height 10
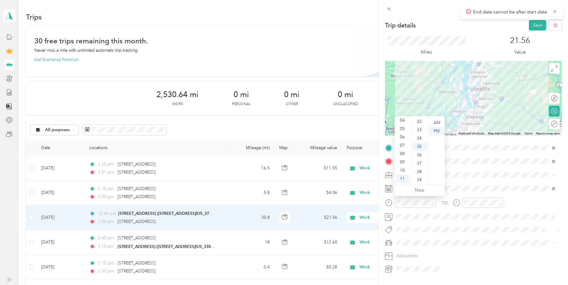
scroll to position [257, 0]
click at [424, 158] on div "35" at bounding box center [420, 158] width 14 height 8
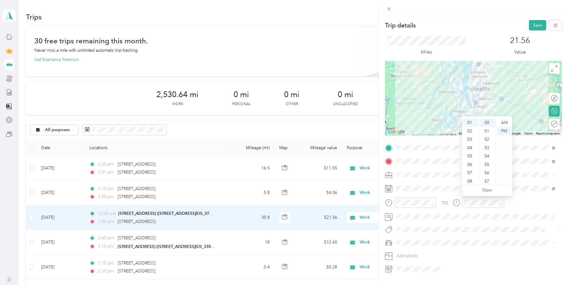
scroll to position [0, 0]
click at [471, 121] on div "12" at bounding box center [470, 123] width 14 height 8
click at [488, 138] on div "40" at bounding box center [487, 138] width 14 height 8
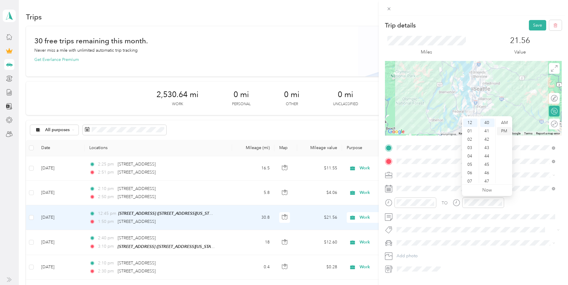
click at [507, 129] on div "PM" at bounding box center [504, 131] width 14 height 8
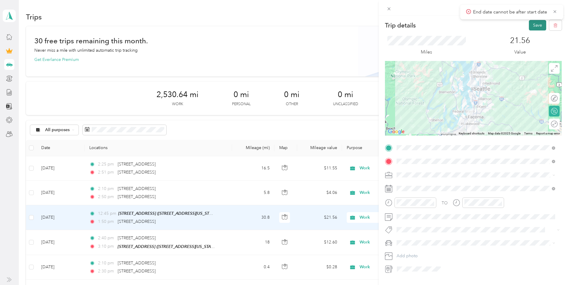
click at [537, 26] on button "Save" at bounding box center [537, 25] width 17 height 10
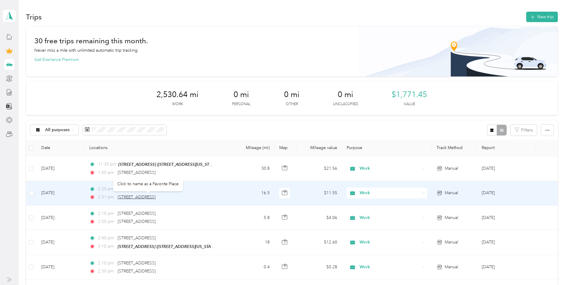
click at [156, 195] on span "[STREET_ADDRESS]" at bounding box center [137, 197] width 38 height 5
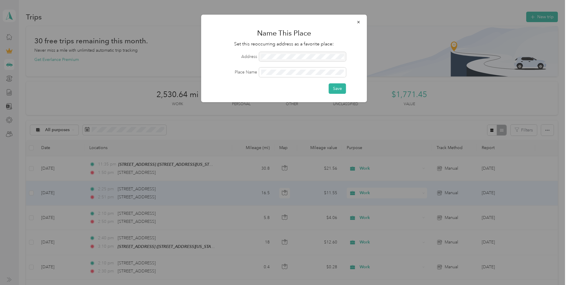
click at [160, 217] on div at bounding box center [284, 142] width 568 height 285
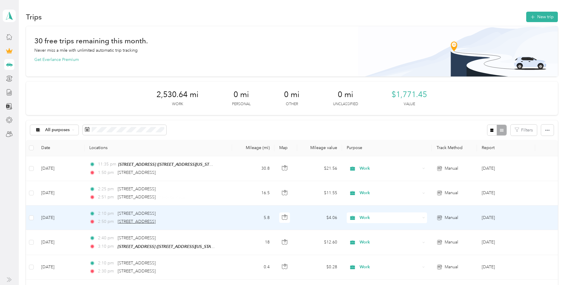
click at [148, 219] on span "[STREET_ADDRESS]" at bounding box center [137, 221] width 38 height 5
click at [148, 219] on div at bounding box center [284, 142] width 568 height 285
click at [156, 219] on span "[STREET_ADDRESS]" at bounding box center [137, 221] width 38 height 5
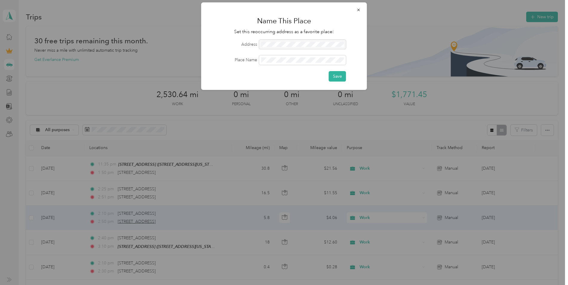
click at [169, 219] on div at bounding box center [284, 142] width 568 height 285
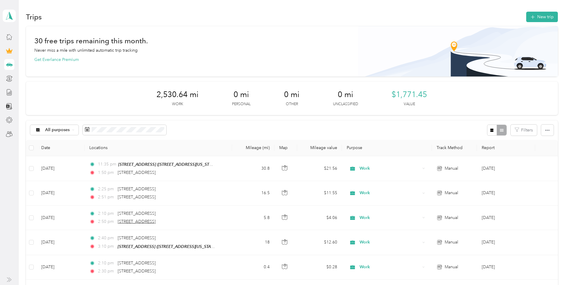
click at [156, 219] on span "[STREET_ADDRESS]" at bounding box center [137, 221] width 38 height 5
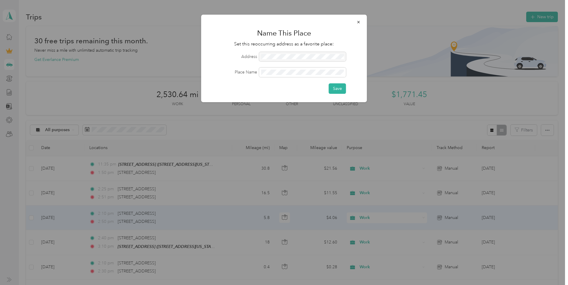
click at [156, 212] on div at bounding box center [284, 142] width 568 height 285
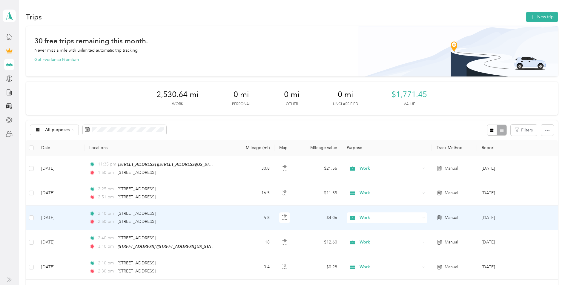
click at [156, 212] on div at bounding box center [284, 142] width 568 height 285
click at [96, 220] on div "2:50 pm [STREET_ADDRESS]" at bounding box center [151, 221] width 125 height 7
click at [96, 220] on div at bounding box center [284, 142] width 568 height 285
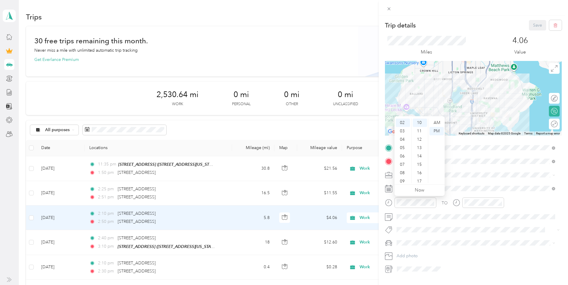
scroll to position [5, 0]
click at [100, 171] on div "Trip details Save This trip cannot be edited because it is either under review,…" at bounding box center [284, 142] width 568 height 285
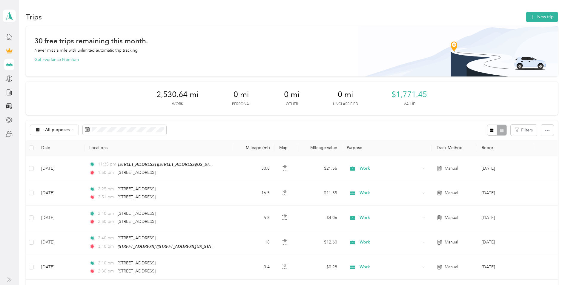
click at [100, 171] on div at bounding box center [284, 142] width 568 height 285
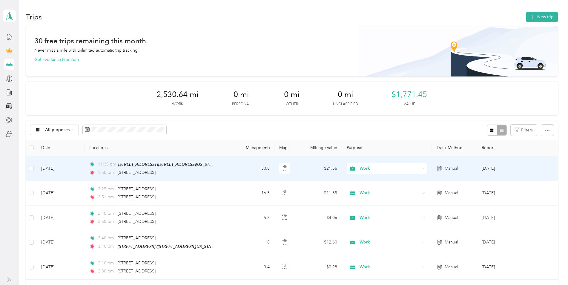
click at [106, 171] on span "1:50 pm" at bounding box center [106, 172] width 17 height 7
click at [106, 171] on div at bounding box center [284, 142] width 568 height 285
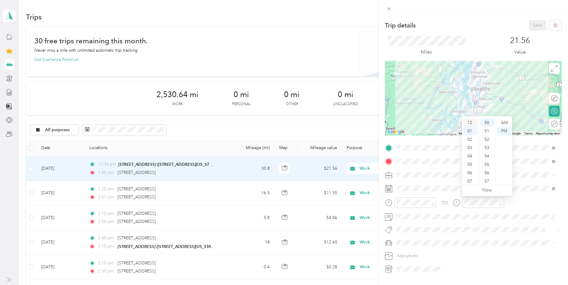
click at [471, 122] on div "12" at bounding box center [470, 123] width 14 height 8
click at [489, 148] on div "15" at bounding box center [487, 148] width 14 height 8
click at [503, 131] on div "PM" at bounding box center [504, 131] width 14 height 8
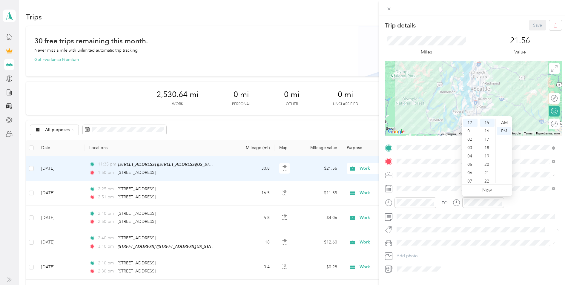
click at [467, 246] on span at bounding box center [478, 243] width 167 height 10
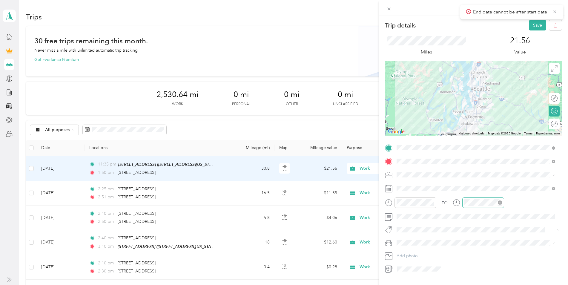
click at [476, 206] on div at bounding box center [484, 202] width 42 height 10
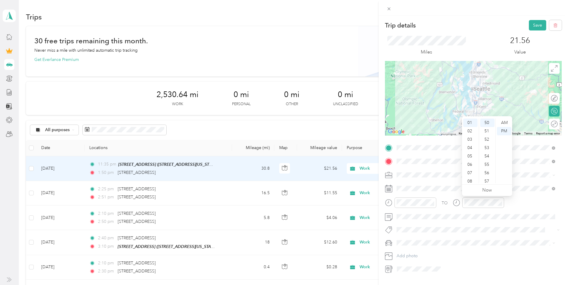
scroll to position [0, 0]
click at [470, 122] on div "12" at bounding box center [470, 123] width 14 height 8
click at [470, 120] on div "12" at bounding box center [470, 123] width 14 height 8
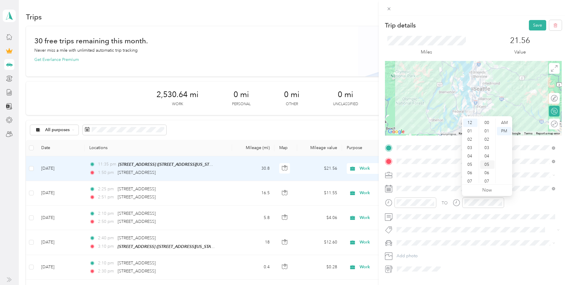
click at [487, 166] on div "05" at bounding box center [487, 164] width 14 height 8
click at [504, 132] on div "PM" at bounding box center [504, 131] width 14 height 8
click at [530, 27] on button "Save" at bounding box center [537, 25] width 17 height 10
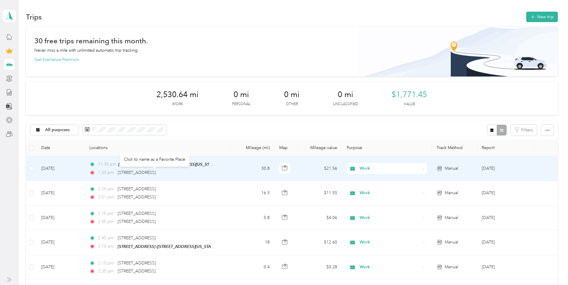
click at [140, 169] on div "[STREET_ADDRESS]" at bounding box center [137, 172] width 38 height 7
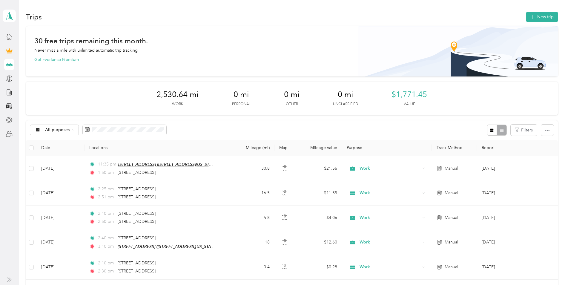
drag, startPoint x: 140, startPoint y: 169, endPoint x: 122, endPoint y: 163, distance: 19.3
click at [122, 163] on span "[STREET_ADDRESS] ([STREET_ADDRESS][US_STATE])" at bounding box center [168, 164] width 100 height 5
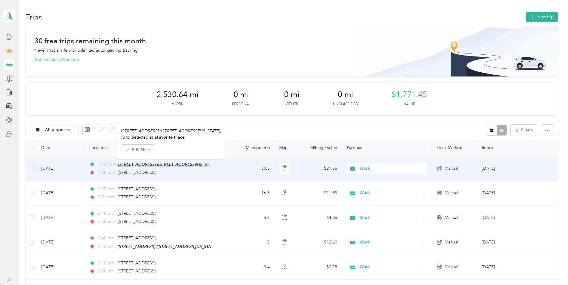
click at [122, 163] on span "[STREET_ADDRESS] ([STREET_ADDRESS][US_STATE])" at bounding box center [168, 164] width 100 height 5
drag, startPoint x: 122, startPoint y: 163, endPoint x: 193, endPoint y: 152, distance: 72.0
click at [193, 152] on div "Edit Place" at bounding box center [171, 149] width 100 height 13
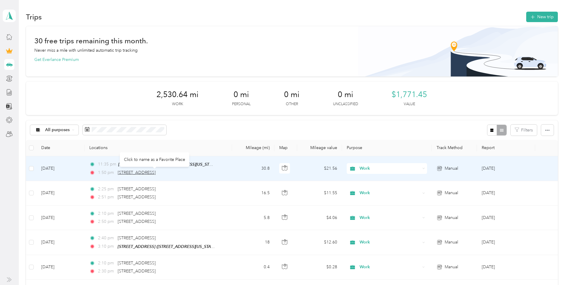
click at [156, 171] on span "[STREET_ADDRESS]" at bounding box center [137, 172] width 38 height 5
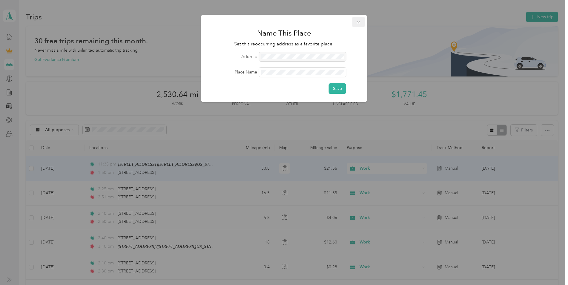
click at [363, 22] on button "button" at bounding box center [359, 22] width 13 height 10
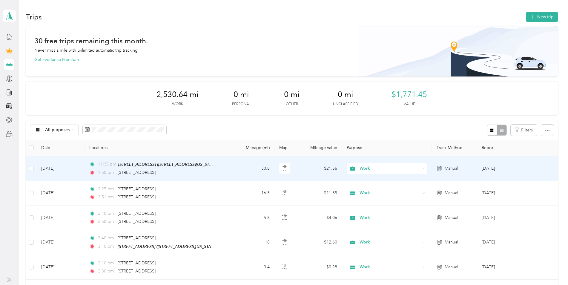
click at [156, 169] on div "[STREET_ADDRESS]" at bounding box center [137, 172] width 38 height 7
click at [212, 167] on div "[STREET_ADDRESS] ([STREET_ADDRESS][US_STATE])" at bounding box center [166, 164] width 97 height 7
click at [201, 166] on span "[STREET_ADDRESS] ([STREET_ADDRESS][US_STATE])" at bounding box center [168, 164] width 100 height 5
click at [177, 148] on div "Edit Place" at bounding box center [171, 149] width 100 height 13
click at [103, 166] on span "11:35 pm" at bounding box center [107, 164] width 18 height 7
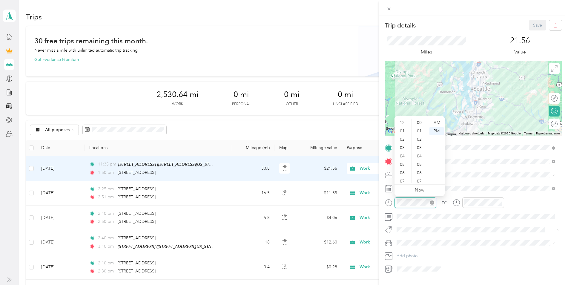
scroll to position [36, 0]
click at [437, 122] on div "AM" at bounding box center [437, 123] width 14 height 8
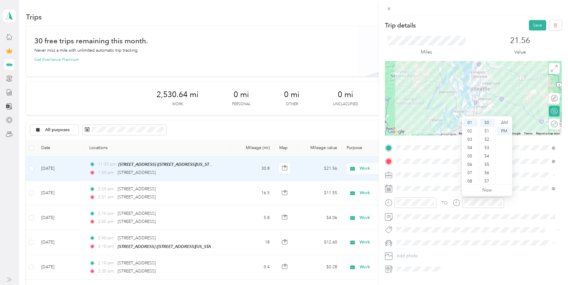
scroll to position [0, 0]
click at [469, 124] on div "12" at bounding box center [470, 123] width 14 height 8
click at [503, 131] on div "PM" at bounding box center [504, 131] width 14 height 8
click at [535, 23] on button "Save" at bounding box center [537, 25] width 17 height 10
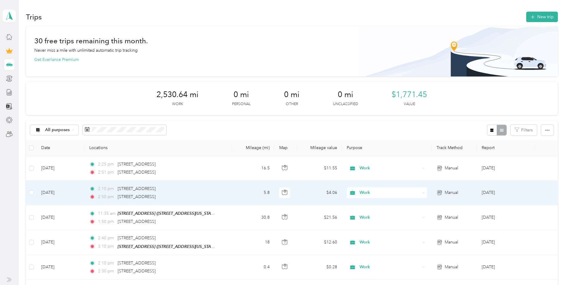
click at [124, 193] on div "2:10 pm [STREET_ADDRESS] 2:50 pm [STREET_ADDRESS]" at bounding box center [151, 193] width 125 height 15
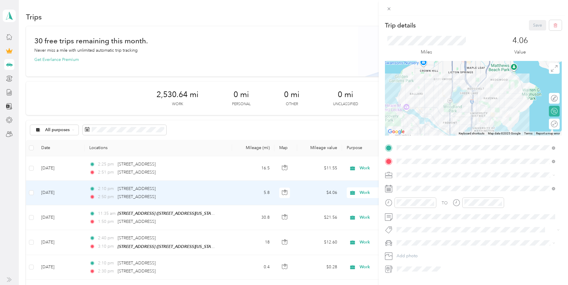
click at [146, 212] on div "Trip details Save This trip cannot be edited because it is either under review,…" at bounding box center [284, 142] width 568 height 285
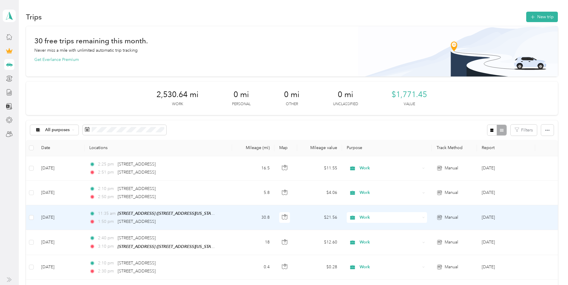
click at [152, 215] on span "[STREET_ADDRESS] ([STREET_ADDRESS][US_STATE])" at bounding box center [168, 213] width 100 height 5
click at [152, 214] on span "[STREET_ADDRESS] ([STREET_ADDRESS][US_STATE])" at bounding box center [168, 213] width 100 height 5
click at [145, 218] on div "[STREET_ADDRESS]" at bounding box center [137, 221] width 38 height 7
click at [103, 216] on span "11:35 am" at bounding box center [106, 213] width 17 height 7
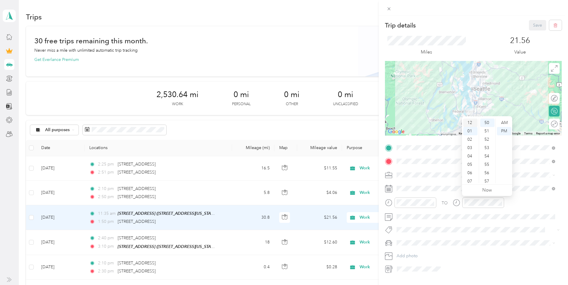
click at [469, 123] on div "12" at bounding box center [470, 123] width 14 height 8
click at [469, 122] on div "12" at bounding box center [470, 123] width 14 height 8
click at [487, 175] on div "50" at bounding box center [487, 175] width 14 height 8
click at [503, 130] on div "PM" at bounding box center [504, 131] width 14 height 8
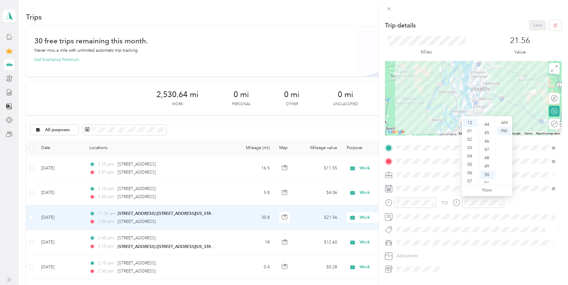
click at [479, 33] on div "Miles 21.56 Value" at bounding box center [473, 45] width 177 height 30
click at [532, 24] on button "Save" at bounding box center [537, 25] width 17 height 10
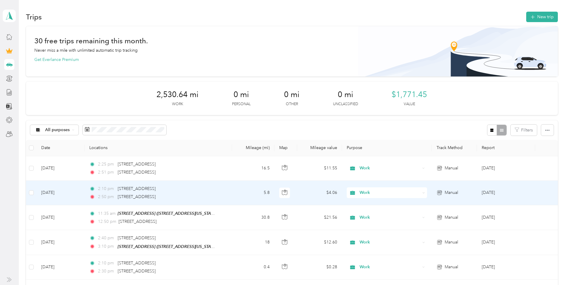
click at [166, 193] on div "2:10 pm [STREET_ADDRESS] 2:50 pm [STREET_ADDRESS]" at bounding box center [151, 193] width 125 height 15
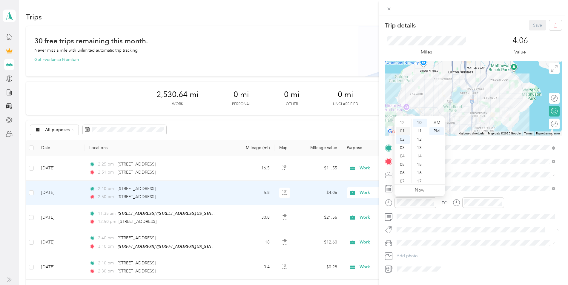
click at [403, 130] on div "01" at bounding box center [403, 131] width 14 height 8
click at [421, 165] on div "15" at bounding box center [420, 164] width 14 height 8
click at [419, 165] on div "20" at bounding box center [420, 164] width 14 height 8
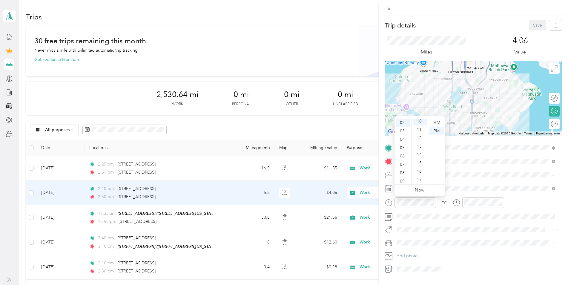
scroll to position [84, 0]
click at [402, 124] on div "01" at bounding box center [403, 126] width 14 height 8
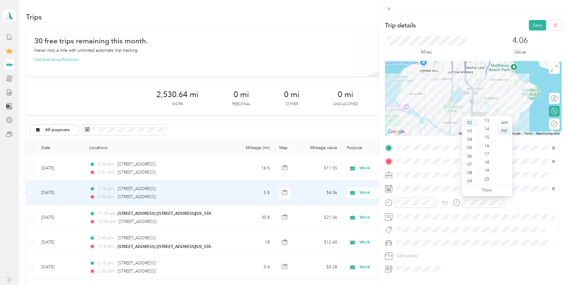
scroll to position [71, 0]
click at [476, 120] on ul "12 01 02 03 04 05 06 07 08 09 10 11" at bounding box center [470, 151] width 17 height 65
click at [473, 125] on div "01" at bounding box center [470, 126] width 14 height 8
click at [490, 140] on div "25" at bounding box center [487, 141] width 14 height 8
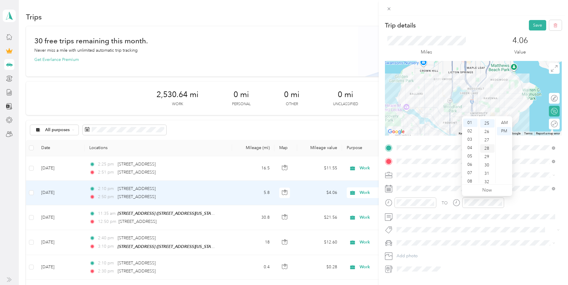
scroll to position [209, 0]
click at [530, 24] on button "Save" at bounding box center [537, 25] width 17 height 10
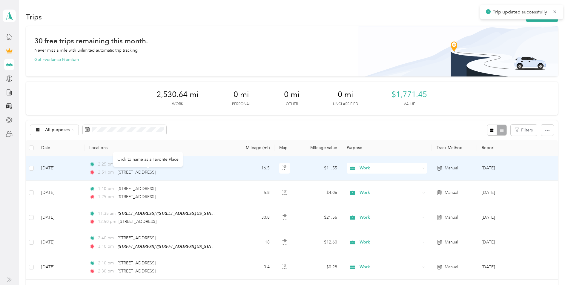
click at [126, 171] on span "[STREET_ADDRESS]" at bounding box center [137, 172] width 38 height 5
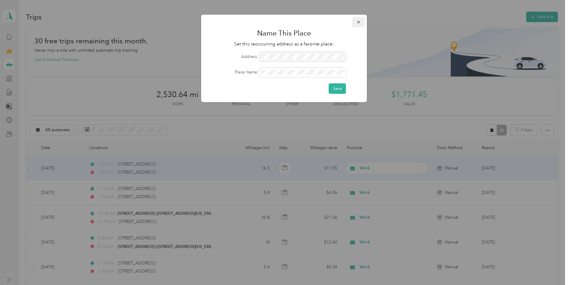
click at [357, 20] on icon "button" at bounding box center [359, 22] width 4 height 4
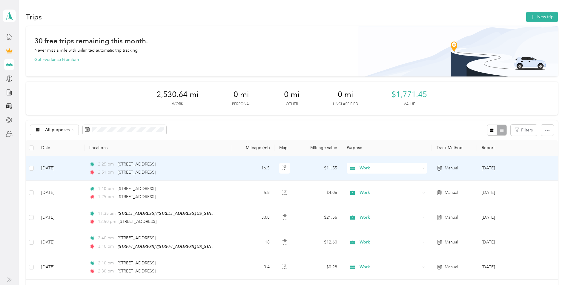
click at [76, 165] on td "[DATE]" at bounding box center [60, 168] width 48 height 24
click at [76, 165] on div at bounding box center [284, 142] width 568 height 285
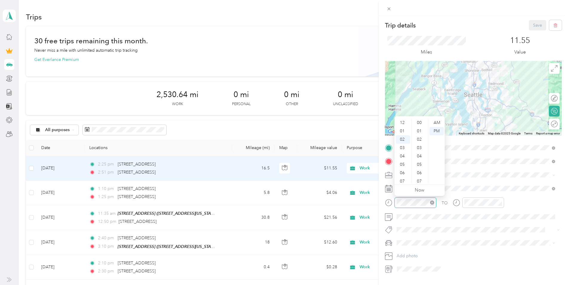
scroll to position [209, 0]
click at [408, 120] on div "02" at bounding box center [403, 123] width 14 height 8
click at [403, 125] on div "01" at bounding box center [403, 126] width 14 height 8
click at [421, 163] on div "30" at bounding box center [420, 164] width 14 height 8
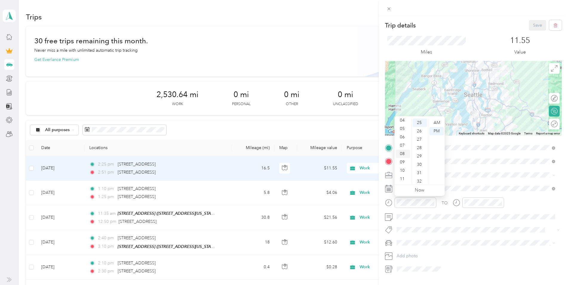
scroll to position [0, 0]
click at [402, 131] on div "01" at bounding box center [403, 131] width 14 height 8
click at [437, 129] on div "PM" at bounding box center [437, 131] width 14 height 8
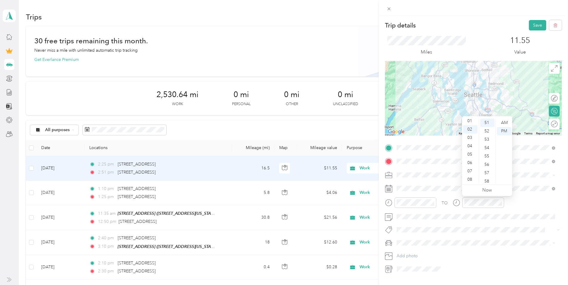
scroll to position [0, 0]
click at [468, 130] on div "01" at bounding box center [470, 131] width 14 height 8
click at [490, 167] on div "05" at bounding box center [487, 164] width 14 height 8
click at [470, 120] on div "01" at bounding box center [470, 123] width 14 height 8
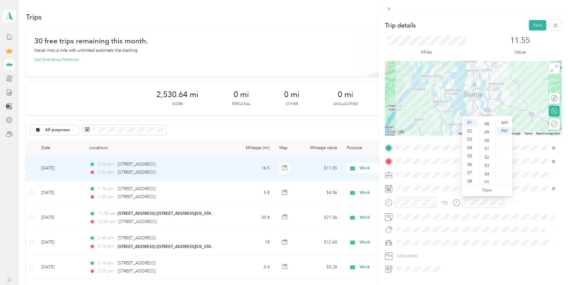
scroll to position [412, 0]
click at [489, 169] on div "55" at bounding box center [487, 170] width 14 height 8
click at [530, 27] on button "Save" at bounding box center [537, 25] width 17 height 10
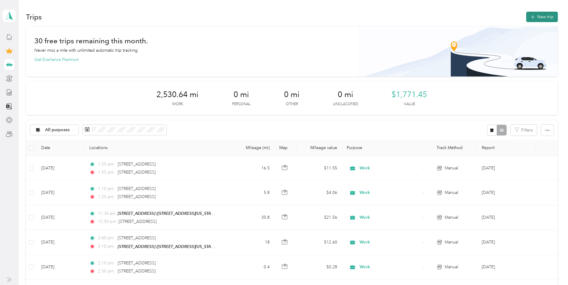
click at [547, 17] on button "New trip" at bounding box center [542, 17] width 32 height 10
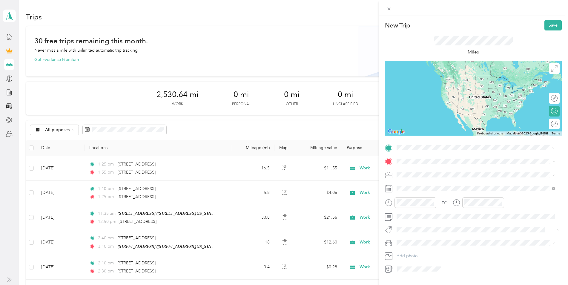
click at [419, 172] on span "[STREET_ADDRESS][US_STATE]" at bounding box center [438, 169] width 60 height 5
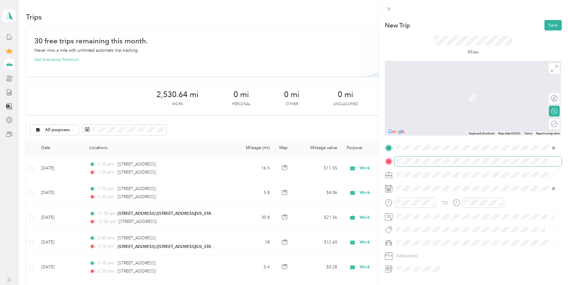
click at [423, 157] on span at bounding box center [478, 162] width 167 height 10
click at [143, 168] on div "New Trip Save This trip cannot be edited because it is either under review, app…" at bounding box center [284, 142] width 568 height 285
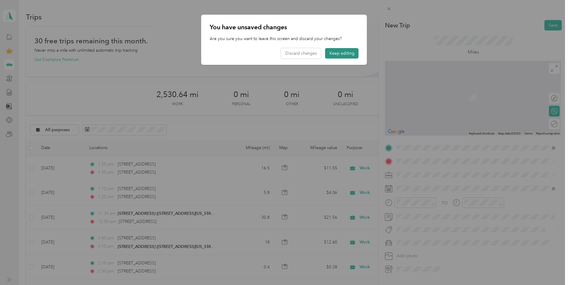
click at [329, 53] on button "Keep editing" at bounding box center [341, 53] width 33 height 10
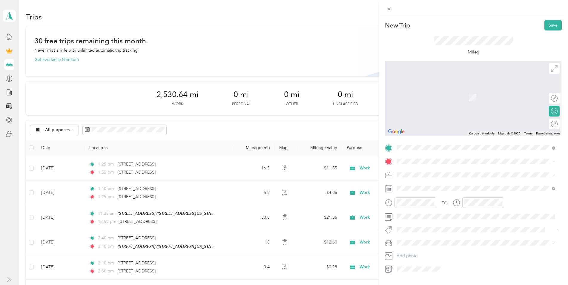
click at [131, 166] on div "New Trip Save This trip cannot be edited because it is either under review, app…" at bounding box center [284, 142] width 568 height 285
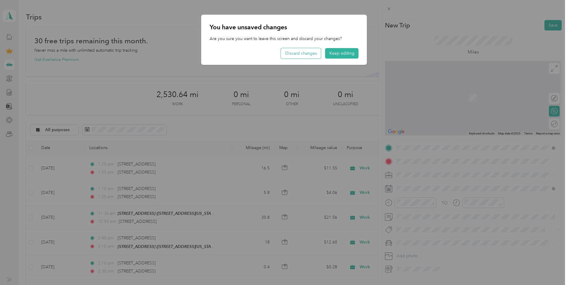
click at [314, 52] on button "Discard changes" at bounding box center [301, 53] width 40 height 10
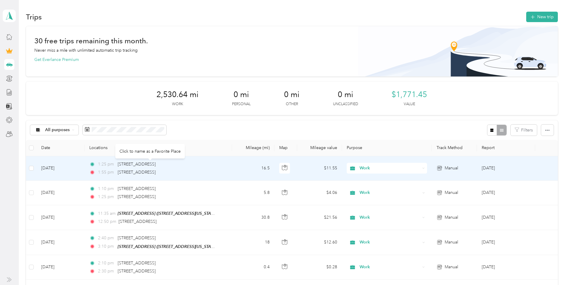
click at [146, 167] on div "[STREET_ADDRESS]" at bounding box center [137, 164] width 38 height 7
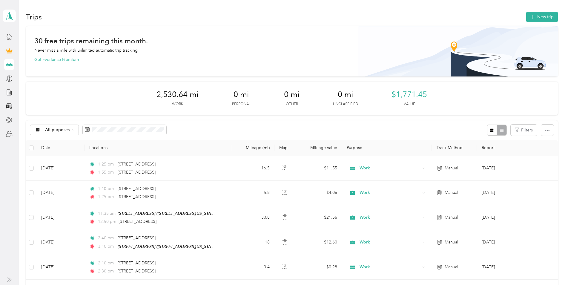
drag, startPoint x: 146, startPoint y: 167, endPoint x: 128, endPoint y: 166, distance: 17.6
click at [128, 166] on span "[STREET_ADDRESS]" at bounding box center [137, 164] width 38 height 5
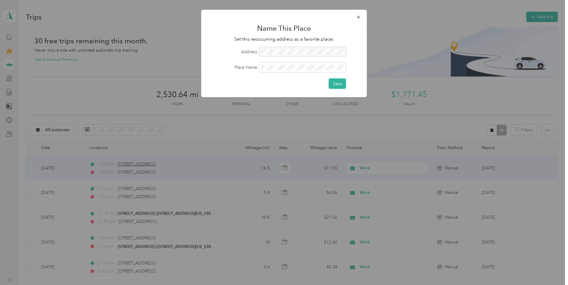
click at [128, 166] on div at bounding box center [284, 142] width 568 height 285
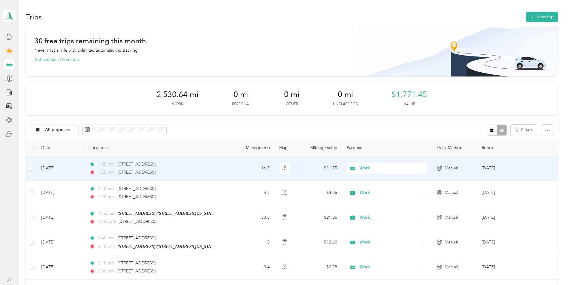
click at [71, 171] on td "[DATE]" at bounding box center [60, 168] width 48 height 24
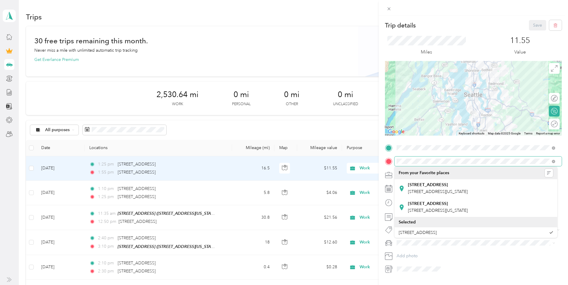
click at [382, 164] on form "Trip details Save This trip cannot be edited because it is either under review,…" at bounding box center [473, 147] width 189 height 254
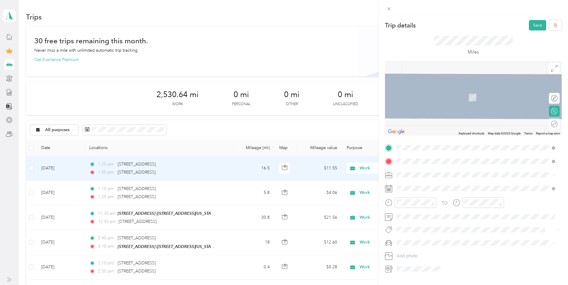
click at [419, 186] on span "[STREET_ADDRESS][US_STATE]" at bounding box center [438, 182] width 60 height 5
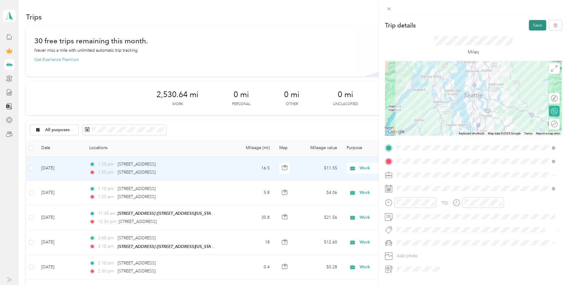
click at [529, 24] on button "Save" at bounding box center [537, 25] width 17 height 10
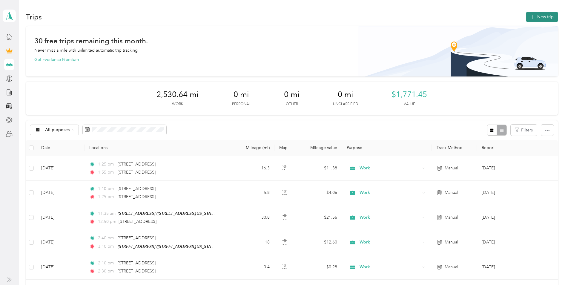
click at [549, 19] on button "New trip" at bounding box center [542, 17] width 32 height 10
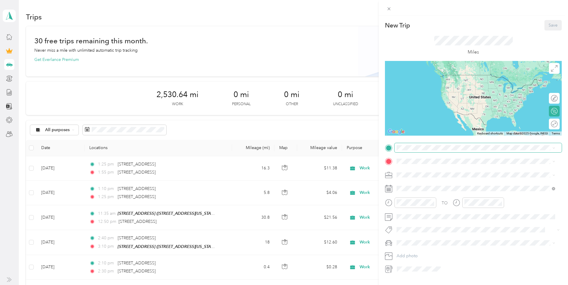
click at [412, 150] on span at bounding box center [478, 148] width 167 height 10
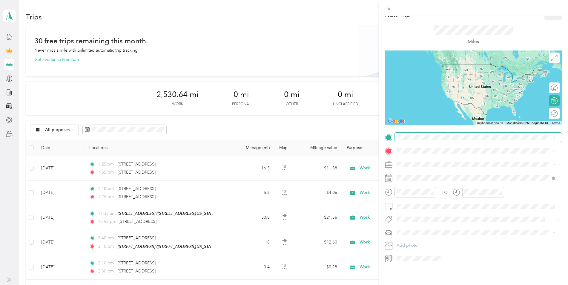
scroll to position [15, 0]
click at [422, 156] on span "[STREET_ADDRESS][US_STATE]" at bounding box center [438, 154] width 60 height 5
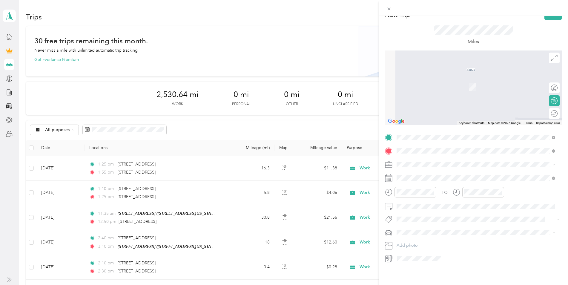
click at [418, 171] on span "[STREET_ADDRESS][US_STATE]" at bounding box center [438, 167] width 60 height 5
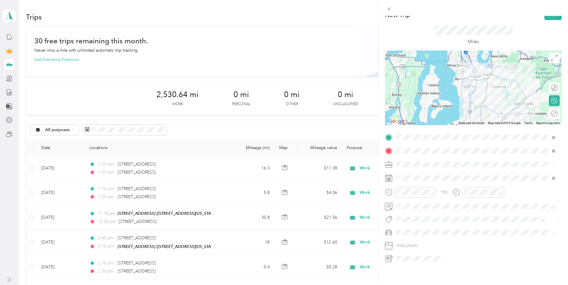
click at [414, 164] on span at bounding box center [478, 165] width 167 height 10
click at [415, 173] on div "Work" at bounding box center [476, 170] width 154 height 6
click at [131, 165] on div "New Trip Save This trip cannot be edited because it is either under review, app…" at bounding box center [284, 142] width 568 height 285
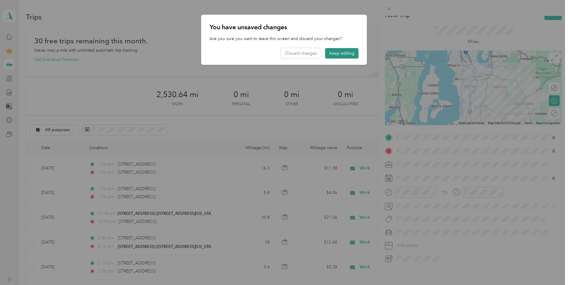
click at [344, 53] on button "Keep editing" at bounding box center [341, 53] width 33 height 10
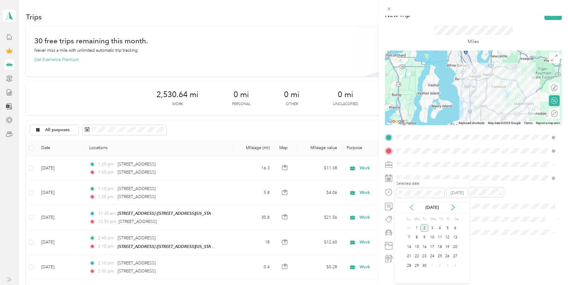
click at [411, 207] on icon at bounding box center [411, 207] width 3 height 5
click at [451, 255] on div "22" at bounding box center [448, 256] width 8 height 7
click at [403, 216] on div "02" at bounding box center [403, 216] width 14 height 8
click at [429, 259] on ul "AM PM" at bounding box center [436, 229] width 17 height 65
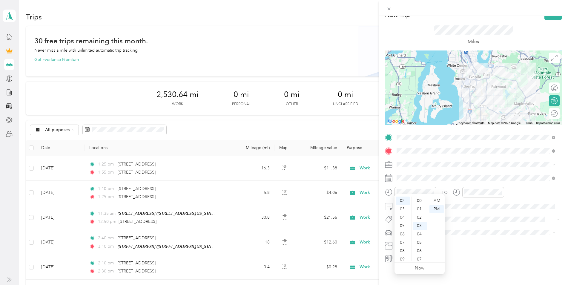
drag, startPoint x: 429, startPoint y: 260, endPoint x: 431, endPoint y: 257, distance: 3.4
click at [431, 257] on ul "AM PM" at bounding box center [436, 229] width 17 height 65
click at [422, 251] on div "30" at bounding box center [420, 252] width 14 height 8
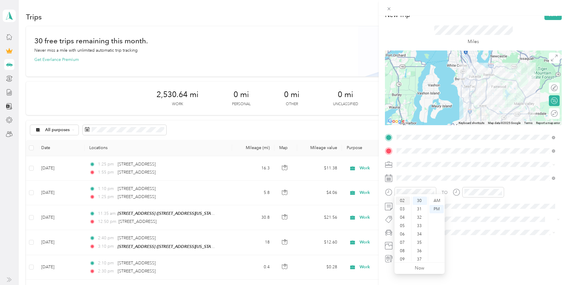
click at [404, 202] on div "02" at bounding box center [403, 201] width 14 height 8
click at [422, 234] on div "15" at bounding box center [420, 235] width 14 height 8
click at [463, 187] on div at bounding box center [484, 192] width 42 height 10
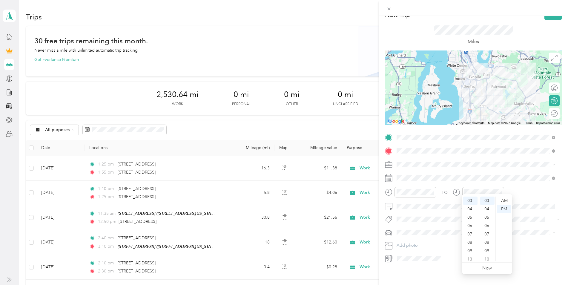
scroll to position [13, 0]
click at [471, 203] on div "02" at bounding box center [470, 204] width 14 height 8
click at [402, 201] on div "02" at bounding box center [403, 201] width 14 height 8
click at [421, 240] on div "20" at bounding box center [420, 242] width 14 height 8
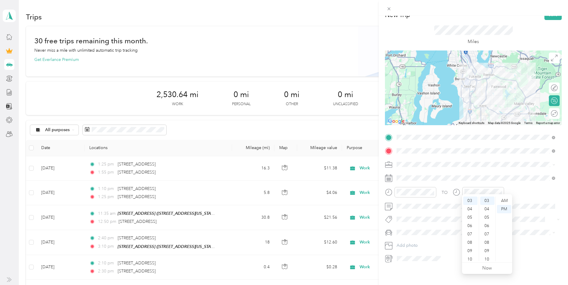
scroll to position [13, 0]
click at [472, 203] on div "02" at bounding box center [470, 204] width 14 height 8
click at [489, 245] on div "45" at bounding box center [487, 246] width 14 height 8
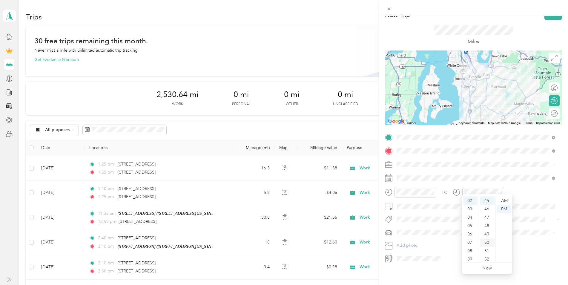
click at [489, 244] on div "50" at bounding box center [487, 242] width 14 height 8
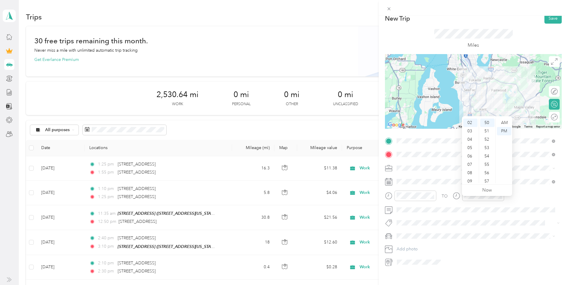
scroll to position [0, 0]
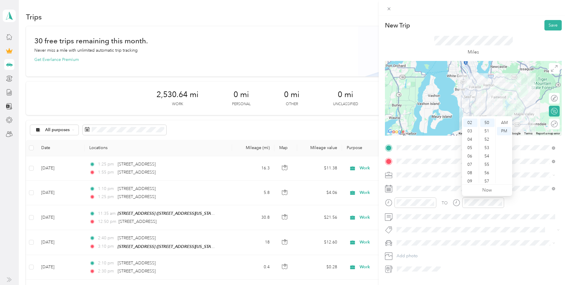
click at [559, 27] on form "New Trip Save This trip cannot be edited because it is either under review, app…" at bounding box center [473, 147] width 189 height 254
click at [547, 28] on button "Save" at bounding box center [553, 25] width 17 height 10
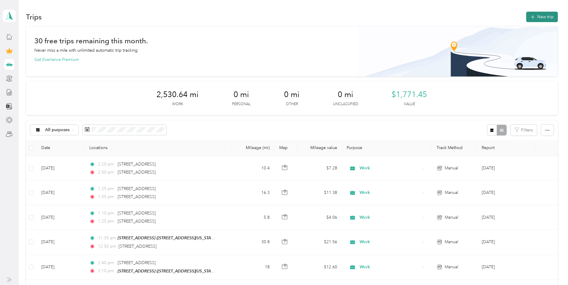
click at [537, 21] on button "New trip" at bounding box center [542, 17] width 32 height 10
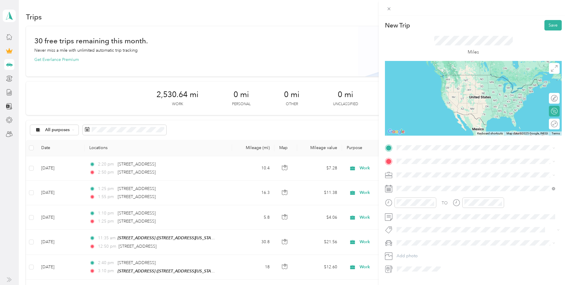
click at [439, 169] on span "[STREET_ADDRESS][US_STATE]" at bounding box center [438, 168] width 60 height 5
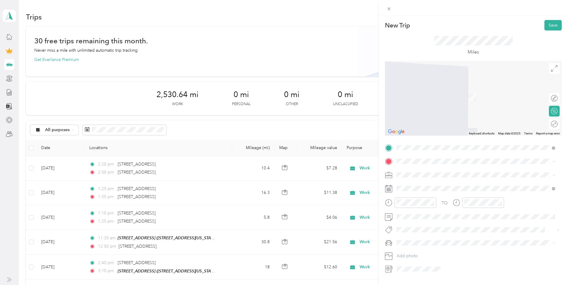
click at [445, 206] on div "[STREET_ADDRESS][GEOGRAPHIC_DATA][STREET_ADDRESS][US_STATE]" at bounding box center [438, 207] width 60 height 13
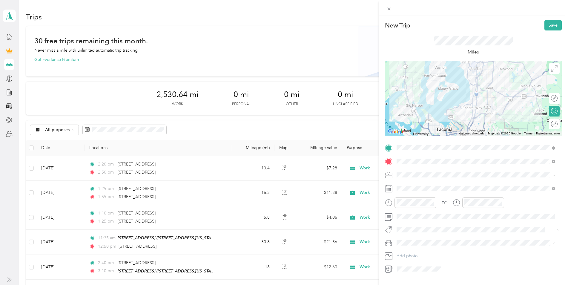
click at [434, 185] on div "Work" at bounding box center [476, 185] width 154 height 6
click at [424, 191] on span at bounding box center [478, 189] width 167 height 10
click at [414, 192] on span at bounding box center [478, 189] width 167 height 10
click at [390, 188] on icon at bounding box center [388, 188] width 7 height 7
click at [389, 191] on icon at bounding box center [388, 188] width 7 height 7
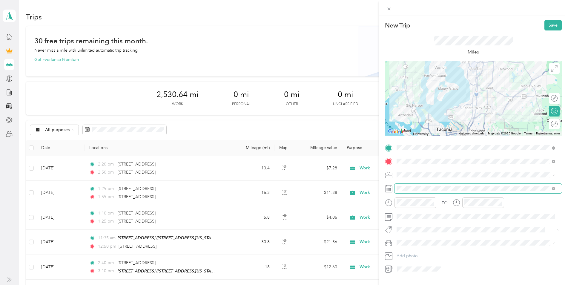
click at [396, 187] on span at bounding box center [478, 189] width 167 height 10
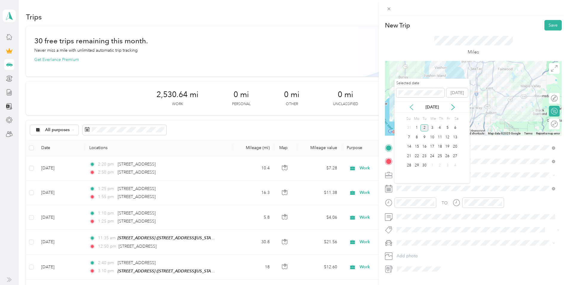
click at [409, 105] on icon at bounding box center [412, 107] width 6 height 6
click at [446, 155] on div "22" at bounding box center [448, 155] width 8 height 7
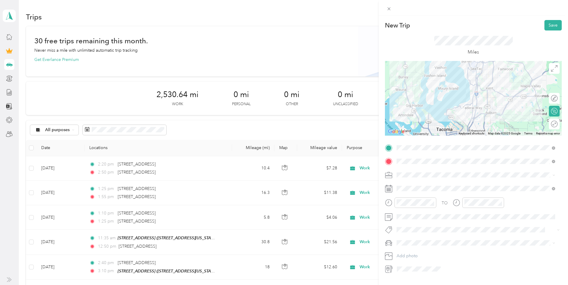
click at [423, 209] on div at bounding box center [410, 204] width 51 height 15
click at [501, 203] on icon "close-circle" at bounding box center [500, 202] width 4 height 4
click at [500, 202] on icon "close-circle" at bounding box center [500, 202] width 4 height 4
click at [471, 123] on div "03" at bounding box center [470, 123] width 14 height 8
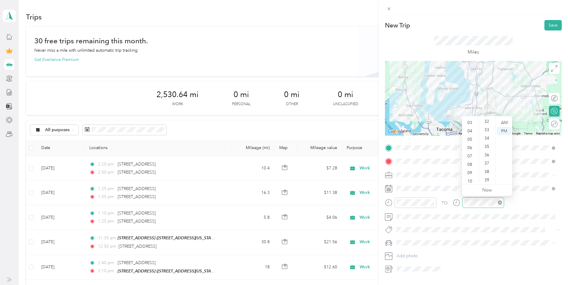
scroll to position [250, 0]
click at [490, 163] on div "35" at bounding box center [487, 165] width 14 height 8
click at [503, 130] on div "PM" at bounding box center [504, 131] width 14 height 8
click at [470, 122] on div "03" at bounding box center [470, 123] width 14 height 8
click at [487, 123] on div "30" at bounding box center [487, 124] width 14 height 8
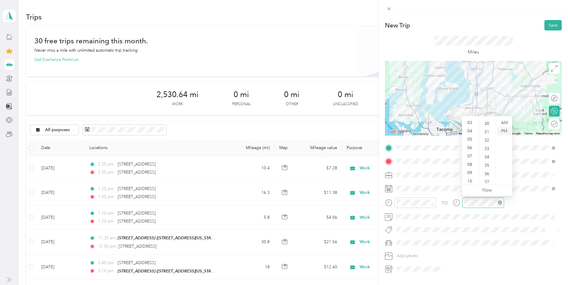
click at [500, 129] on div "PM" at bounding box center [504, 131] width 14 height 8
click at [471, 122] on div "03" at bounding box center [470, 123] width 14 height 8
click at [452, 236] on div "TO Add photo" at bounding box center [473, 208] width 177 height 131
click at [469, 124] on div "03" at bounding box center [470, 123] width 14 height 8
click at [469, 123] on div "03" at bounding box center [470, 123] width 14 height 8
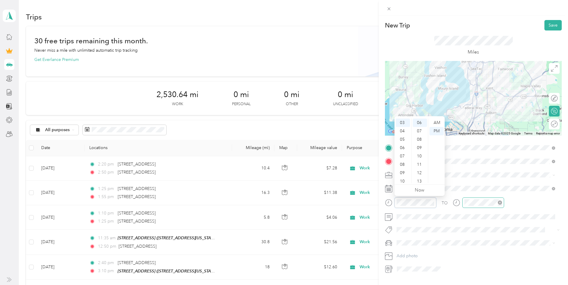
click at [465, 198] on div at bounding box center [484, 202] width 42 height 10
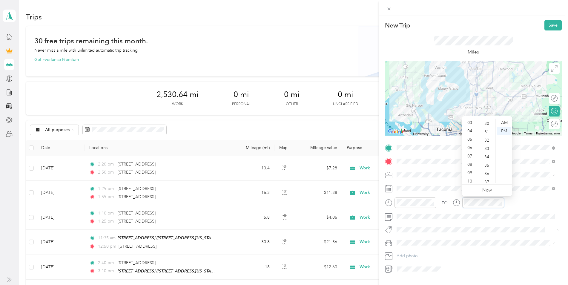
click at [501, 203] on icon "close-circle" at bounding box center [500, 202] width 4 height 4
click at [471, 123] on div "03" at bounding box center [470, 123] width 14 height 8
click at [488, 163] on div "20" at bounding box center [487, 164] width 14 height 8
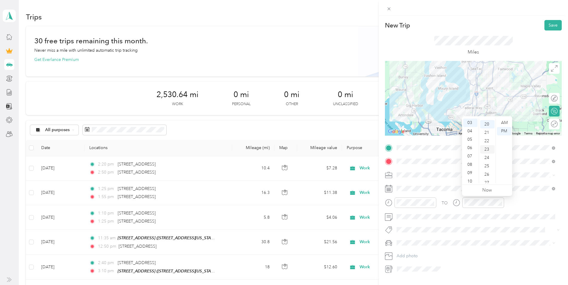
scroll to position [167, 0]
click at [545, 28] on button "Save" at bounding box center [553, 25] width 17 height 10
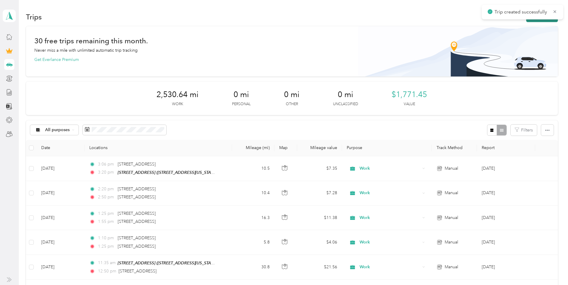
click at [533, 22] on button "New trip" at bounding box center [542, 17] width 32 height 10
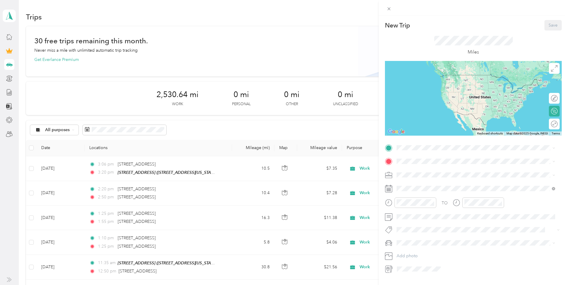
click at [109, 171] on div "New Trip Save This trip cannot be edited because it is either under review, app…" at bounding box center [284, 142] width 568 height 285
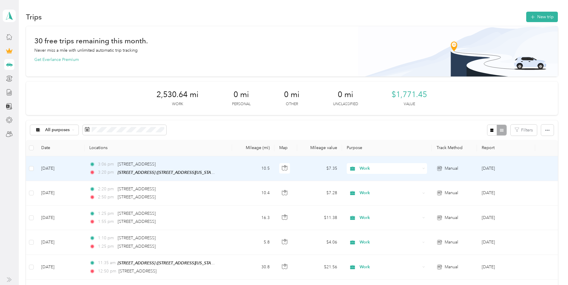
click at [62, 165] on td "[DATE]" at bounding box center [60, 168] width 48 height 25
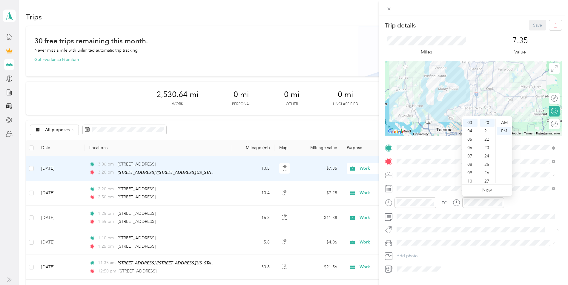
scroll to position [179, 0]
click at [478, 28] on div "Trip details Save" at bounding box center [473, 25] width 177 height 10
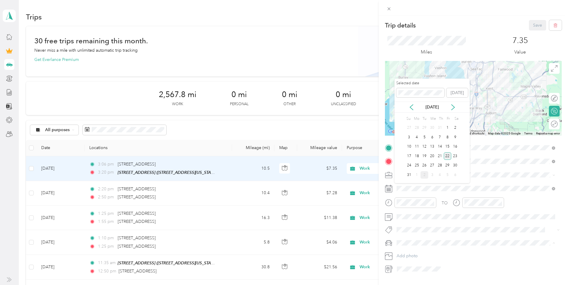
click at [450, 157] on div "22" at bounding box center [448, 155] width 8 height 7
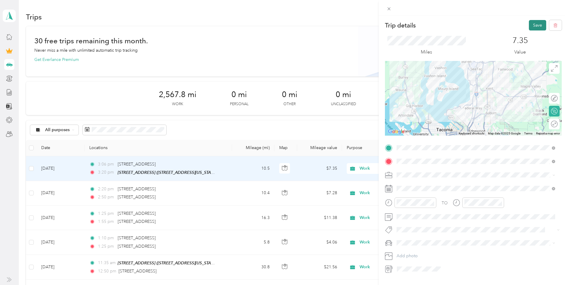
click at [530, 25] on button "Save" at bounding box center [537, 25] width 17 height 10
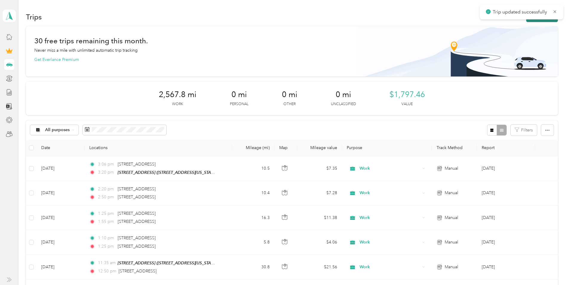
click at [541, 20] on button "New trip" at bounding box center [542, 17] width 32 height 10
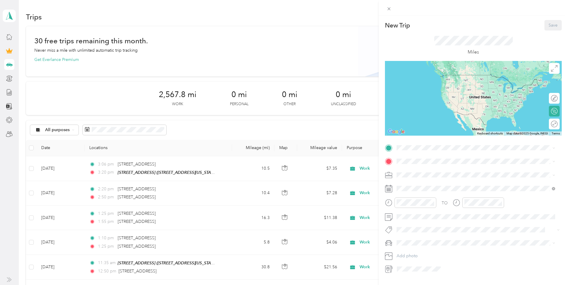
click at [97, 131] on div "New Trip Save This trip cannot be edited because it is either under review, app…" at bounding box center [284, 142] width 568 height 285
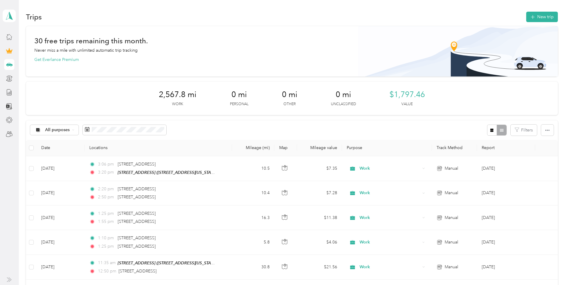
click at [116, 91] on div "2,567.8 mi Work 0 mi Personal 0 mi Other 0 mi Unclassified $1,797.46 Value" at bounding box center [292, 98] width 532 height 33
click at [543, 16] on button "New trip" at bounding box center [542, 17] width 32 height 10
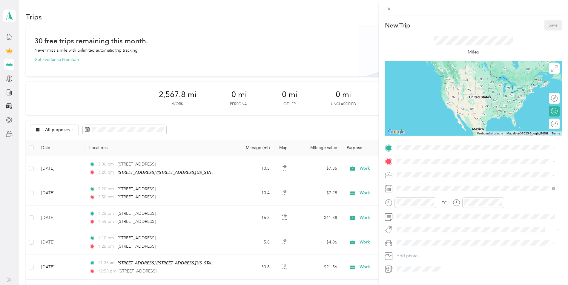
click at [432, 193] on div "[STREET_ADDRESS][GEOGRAPHIC_DATA][STREET_ADDRESS][US_STATE]" at bounding box center [438, 194] width 60 height 13
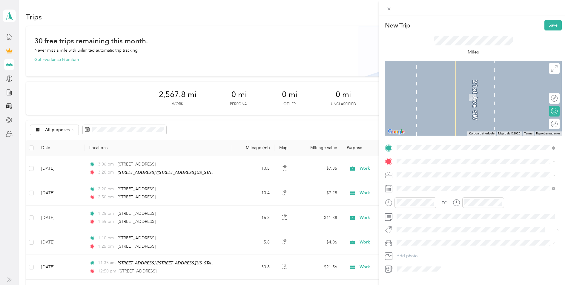
click at [417, 186] on div "Work" at bounding box center [476, 185] width 154 height 6
click at [440, 186] on span "[STREET_ADDRESS][US_STATE]" at bounding box center [438, 182] width 60 height 5
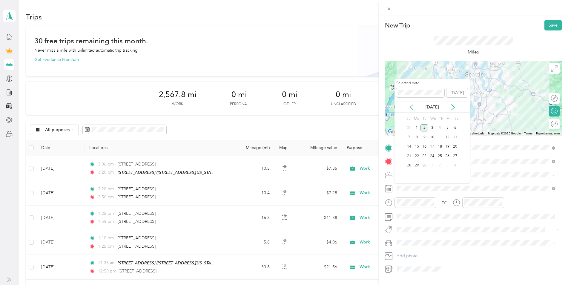
click at [412, 106] on icon at bounding box center [412, 107] width 6 height 6
click at [442, 166] on div "28" at bounding box center [440, 165] width 8 height 7
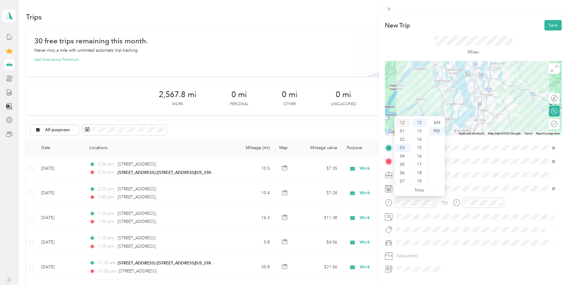
click at [403, 121] on div "12" at bounding box center [403, 123] width 14 height 8
click at [420, 124] on div "05" at bounding box center [420, 124] width 14 height 8
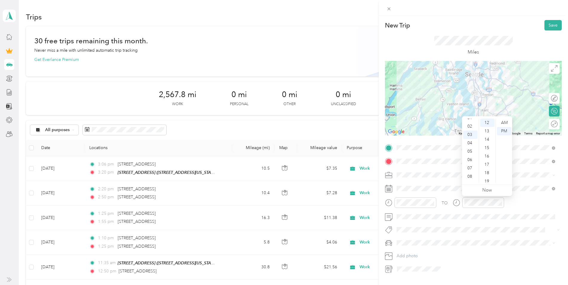
scroll to position [1, 0]
click at [470, 128] on div "01" at bounding box center [470, 130] width 14 height 8
click at [490, 166] on div "10" at bounding box center [487, 166] width 14 height 8
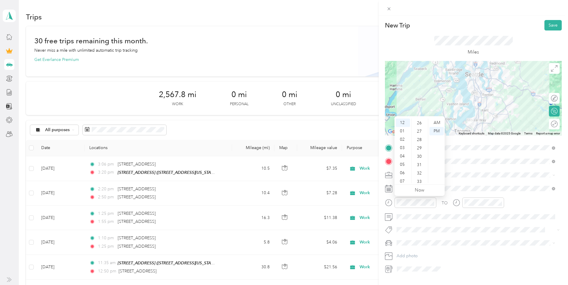
scroll to position [231, 0]
click at [422, 173] on div "35" at bounding box center [420, 173] width 14 height 8
click at [419, 128] on div "20" at bounding box center [420, 129] width 14 height 8
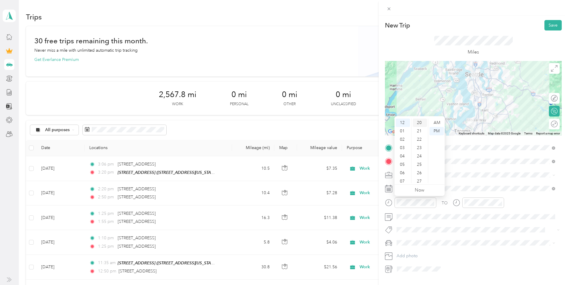
click at [425, 122] on div "20" at bounding box center [420, 123] width 14 height 8
click at [421, 133] on div "10" at bounding box center [420, 135] width 14 height 8
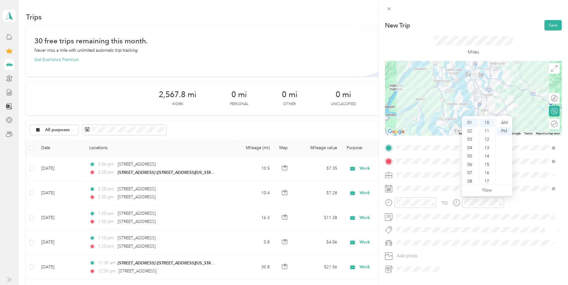
scroll to position [0, 0]
click at [472, 122] on div "12" at bounding box center [470, 123] width 14 height 8
click at [468, 176] on div "11" at bounding box center [470, 179] width 14 height 8
click at [472, 178] on div "11" at bounding box center [470, 179] width 14 height 8
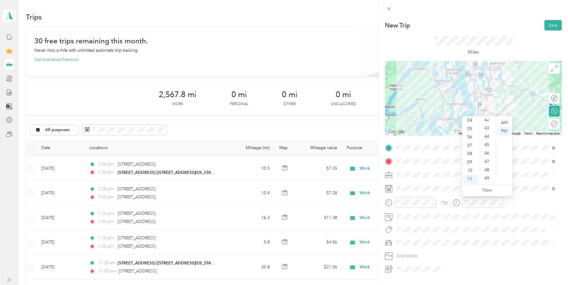
scroll to position [366, 0]
click at [489, 176] on div "50" at bounding box center [487, 175] width 14 height 8
click at [509, 131] on div "PM" at bounding box center [504, 131] width 14 height 8
click at [549, 29] on button "Save" at bounding box center [553, 25] width 17 height 10
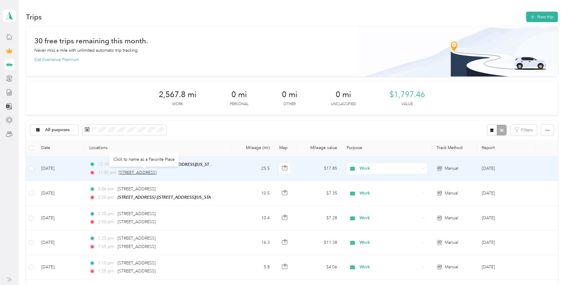
click at [152, 171] on span "[STREET_ADDRESS]" at bounding box center [138, 172] width 38 height 5
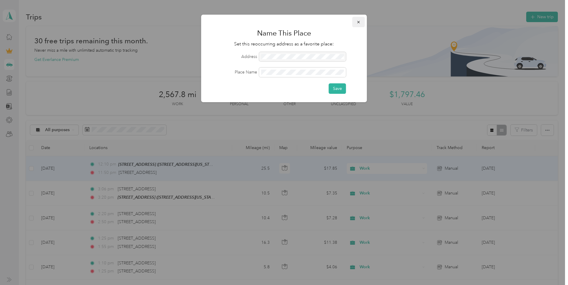
click at [361, 20] on span "button" at bounding box center [359, 21] width 4 height 5
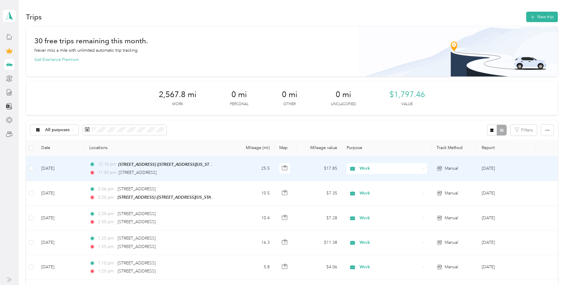
click at [60, 169] on td "[DATE]" at bounding box center [60, 168] width 48 height 25
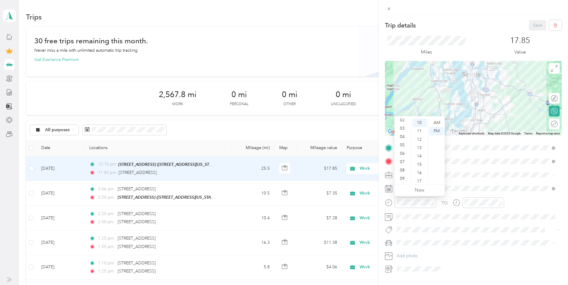
scroll to position [36, 0]
click at [402, 178] on div "11" at bounding box center [403, 179] width 14 height 8
click at [403, 177] on div "11" at bounding box center [403, 179] width 14 height 8
click at [435, 122] on div "AM" at bounding box center [437, 123] width 14 height 8
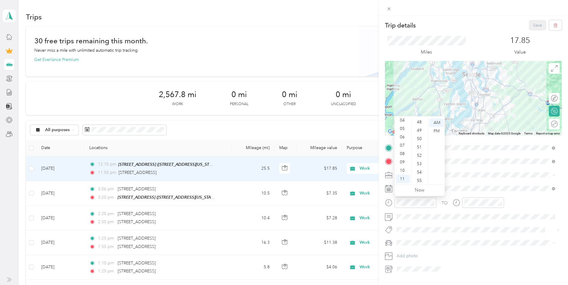
scroll to position [365, 0]
click at [418, 175] on div "50" at bounding box center [420, 176] width 14 height 8
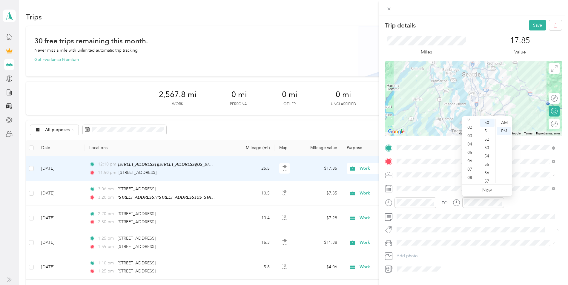
scroll to position [0, 0]
click at [472, 124] on div "12" at bounding box center [470, 123] width 14 height 8
click at [489, 161] on div "40" at bounding box center [487, 161] width 14 height 8
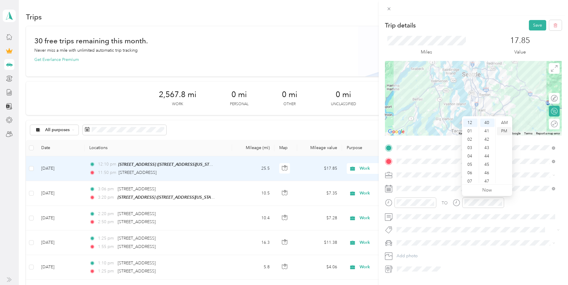
click at [505, 130] on div "PM" at bounding box center [504, 131] width 14 height 8
click at [529, 25] on button "Save" at bounding box center [537, 25] width 17 height 10
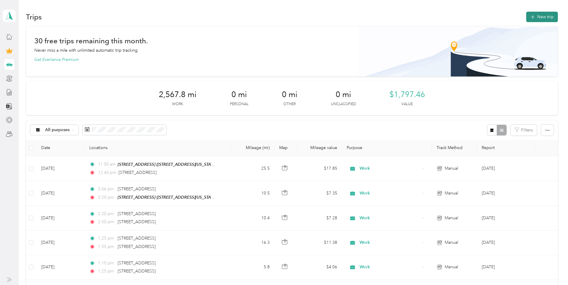
click at [536, 18] on button "New trip" at bounding box center [542, 17] width 32 height 10
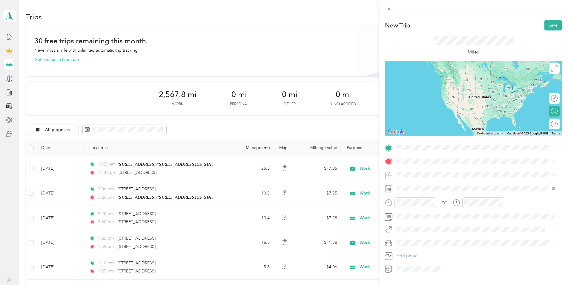
click at [427, 171] on span "[STREET_ADDRESS][US_STATE]" at bounding box center [438, 168] width 60 height 5
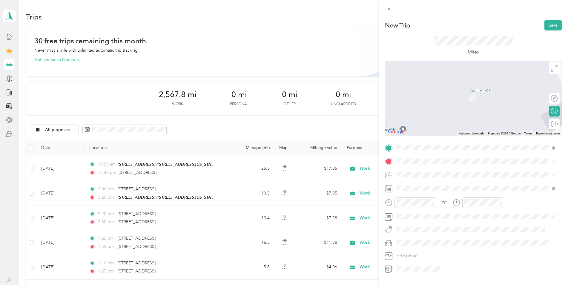
click at [438, 205] on strong "[STREET_ADDRESS]" at bounding box center [428, 203] width 40 height 5
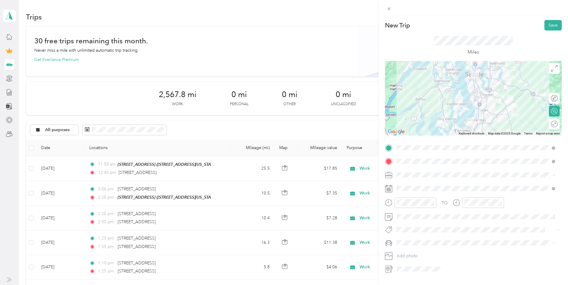
click at [421, 185] on div "Work" at bounding box center [476, 185] width 154 height 6
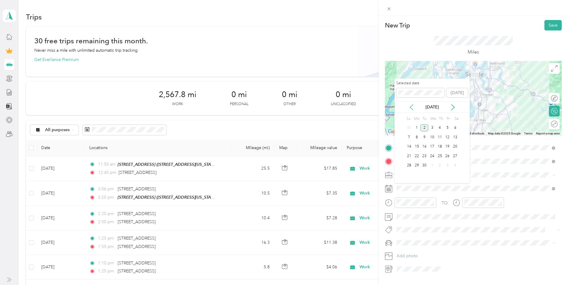
click at [413, 107] on icon at bounding box center [412, 107] width 6 height 6
click at [441, 166] on div "28" at bounding box center [440, 165] width 8 height 7
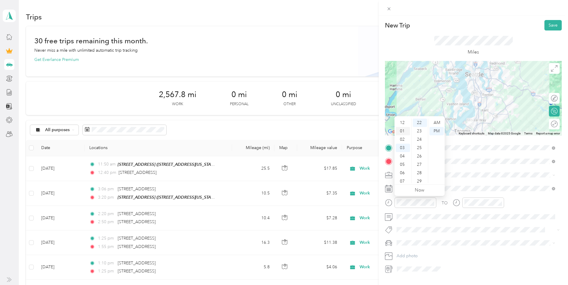
click at [403, 131] on div "01" at bounding box center [403, 131] width 14 height 8
click at [419, 165] on div "30" at bounding box center [420, 166] width 14 height 8
click at [436, 131] on div "PM" at bounding box center [437, 131] width 14 height 8
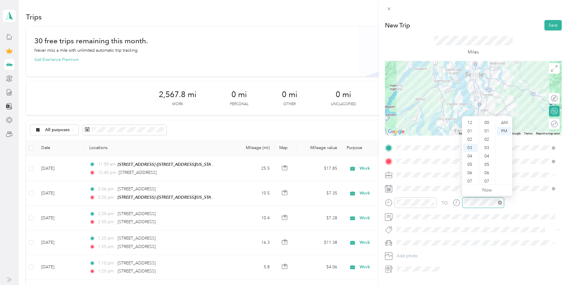
scroll to position [25, 0]
click at [468, 136] on div "02" at bounding box center [470, 138] width 14 height 8
click at [489, 172] on div "45" at bounding box center [487, 172] width 14 height 8
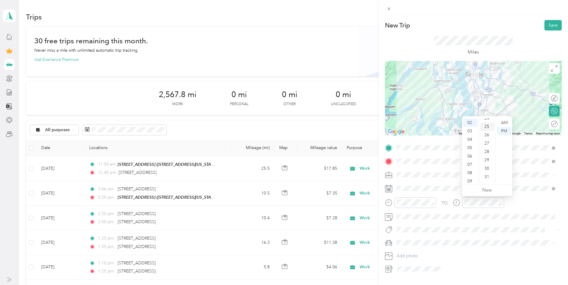
click at [489, 125] on div "25" at bounding box center [487, 126] width 14 height 8
click at [547, 27] on button "Save" at bounding box center [553, 25] width 17 height 10
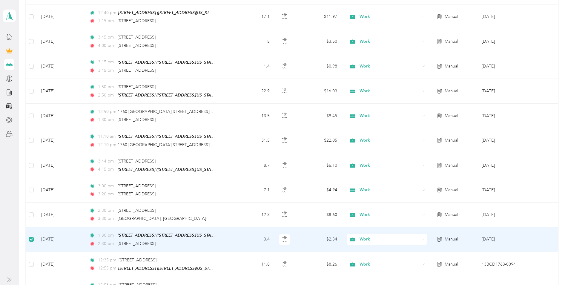
scroll to position [398, 0]
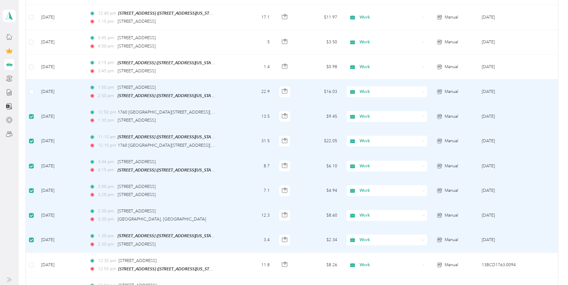
click at [31, 85] on td at bounding box center [31, 91] width 10 height 25
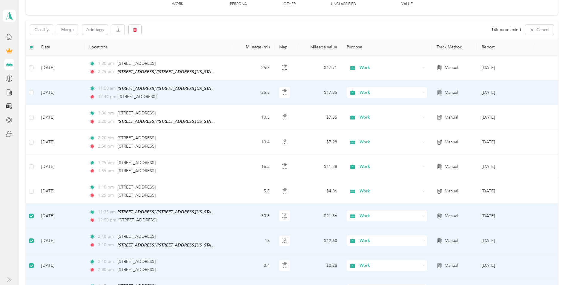
scroll to position [99, 0]
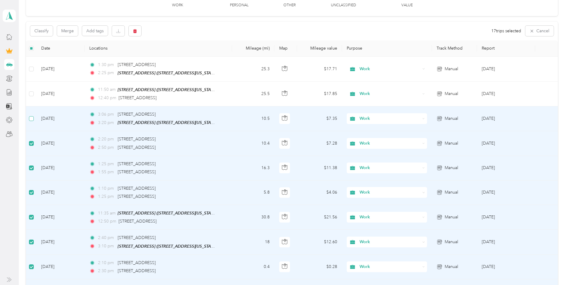
click at [30, 115] on label at bounding box center [31, 118] width 5 height 7
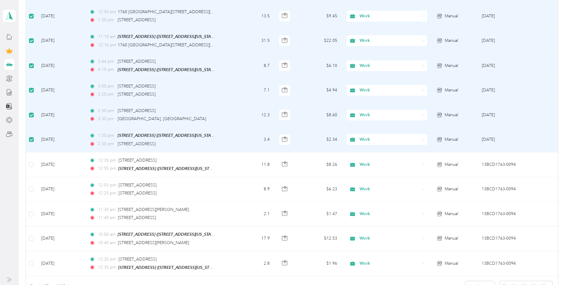
scroll to position [398, 0]
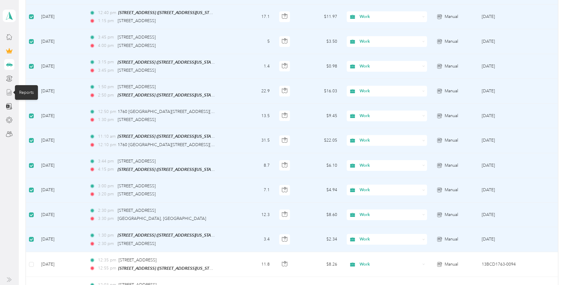
click at [9, 91] on icon at bounding box center [9, 92] width 7 height 7
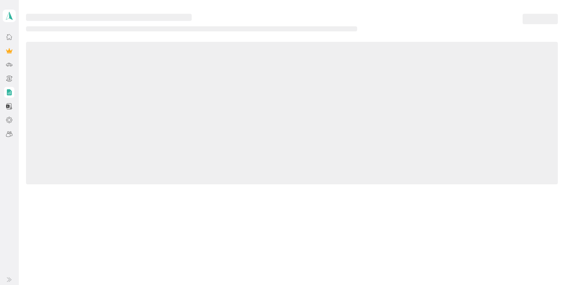
click at [9, 92] on icon at bounding box center [9, 92] width 5 height 6
click at [9, 93] on icon at bounding box center [9, 92] width 5 height 6
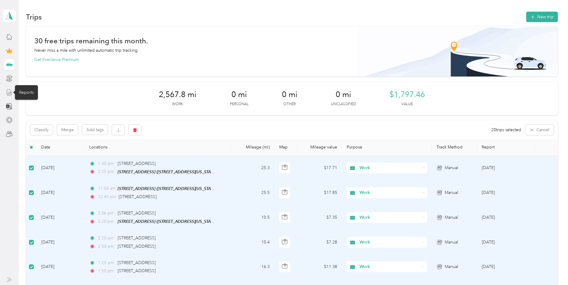
click at [8, 93] on line at bounding box center [8, 93] width 0 height 1
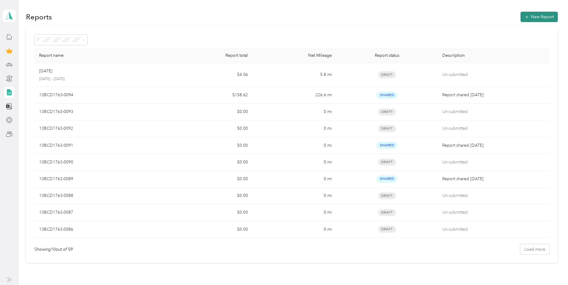
click at [545, 17] on button "New Report" at bounding box center [539, 17] width 37 height 10
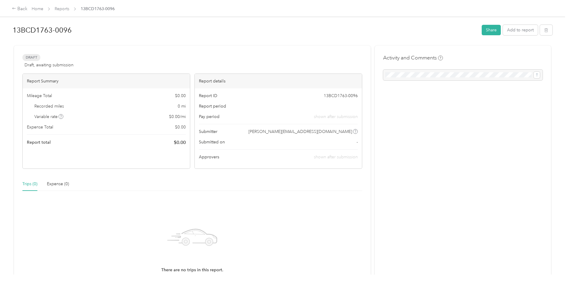
scroll to position [67, 0]
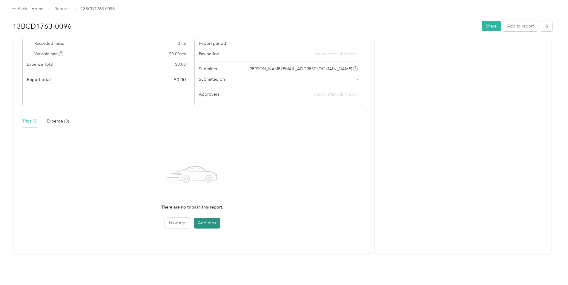
click at [207, 218] on button "Add trips" at bounding box center [207, 223] width 26 height 11
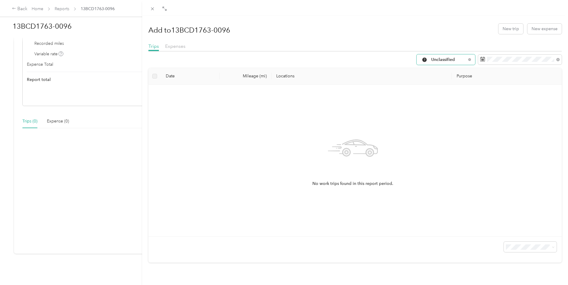
click at [440, 59] on span "Unclassified" at bounding box center [448, 60] width 35 height 4
click at [437, 88] on li "Work" at bounding box center [441, 91] width 59 height 10
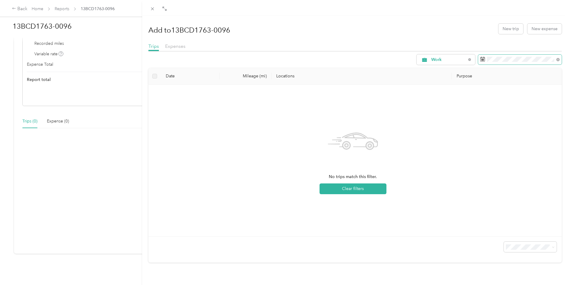
click at [486, 56] on span at bounding box center [520, 60] width 84 height 10
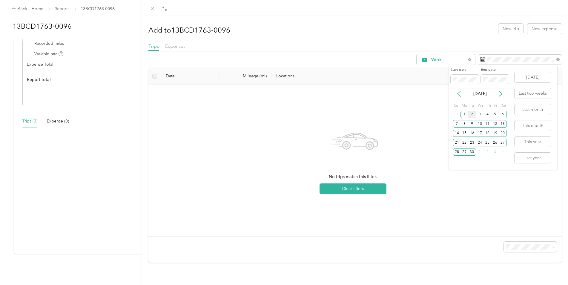
click at [461, 94] on icon at bounding box center [459, 94] width 6 height 6
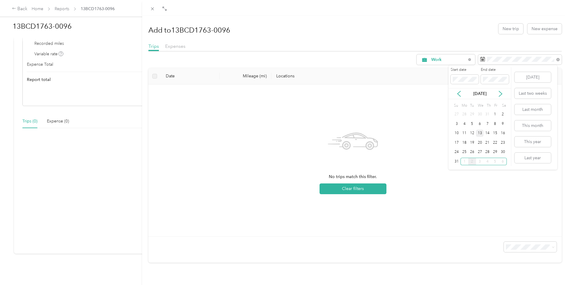
click at [481, 131] on div "13" at bounding box center [480, 133] width 8 height 7
click at [491, 152] on div "28" at bounding box center [488, 151] width 8 height 7
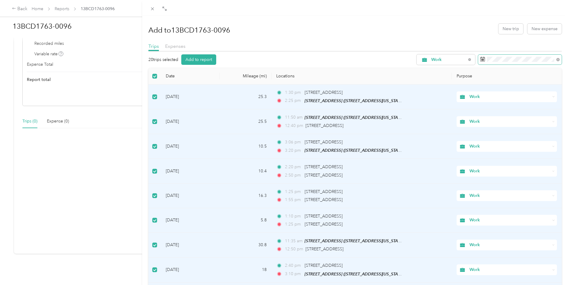
click at [482, 60] on rect at bounding box center [482, 60] width 1 height 1
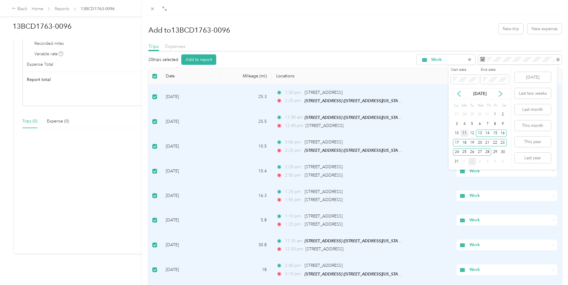
click at [465, 130] on div "11" at bounding box center [465, 133] width 8 height 7
click at [489, 151] on div "28" at bounding box center [488, 151] width 8 height 7
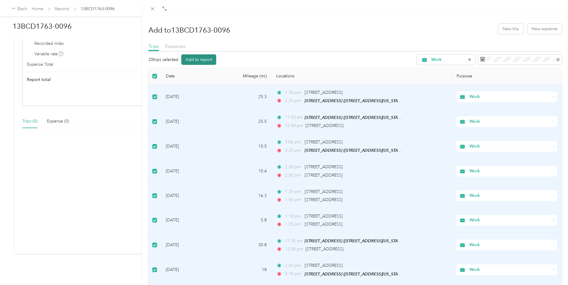
click at [198, 60] on button "Add to report" at bounding box center [198, 59] width 35 height 10
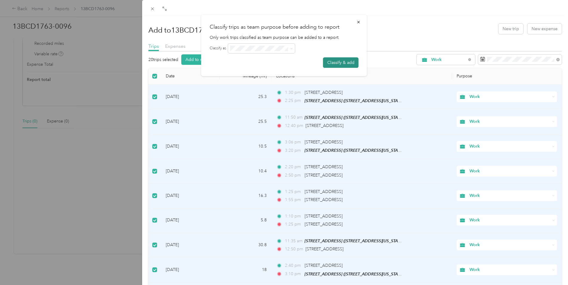
click at [328, 62] on button "Classify & add" at bounding box center [341, 62] width 36 height 10
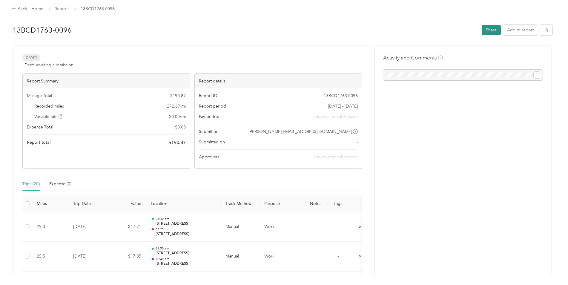
click at [494, 29] on button "Share" at bounding box center [491, 30] width 19 height 10
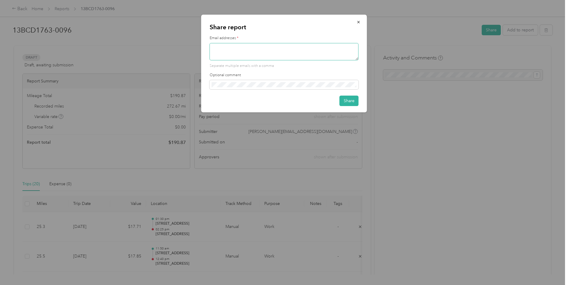
click at [301, 55] on textarea at bounding box center [284, 51] width 149 height 17
type textarea "[PERSON_NAME][EMAIL_ADDRESS][DOMAIN_NAME]"
click at [282, 82] on span at bounding box center [284, 85] width 149 height 10
click at [350, 98] on button "Share" at bounding box center [349, 101] width 19 height 10
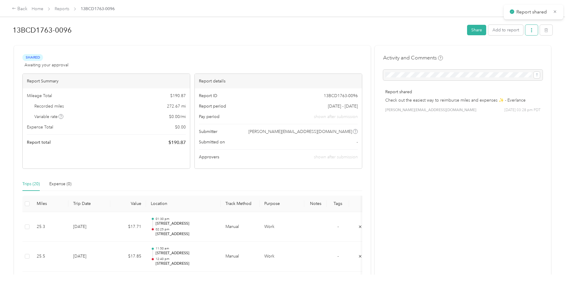
click at [532, 29] on icon "button" at bounding box center [532, 30] width 4 height 4
click at [517, 51] on span "Download" at bounding box center [513, 52] width 20 height 6
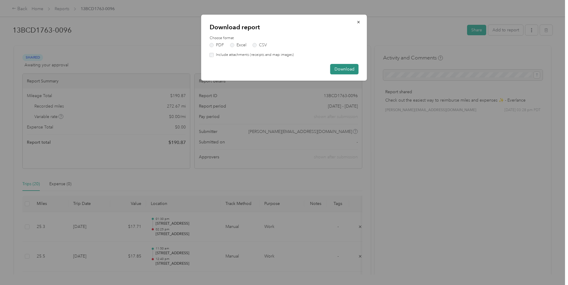
click at [348, 69] on button "Download" at bounding box center [344, 69] width 28 height 10
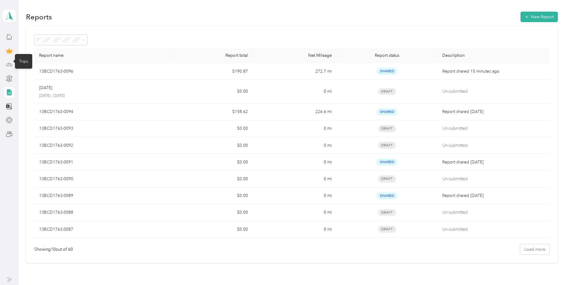
click at [9, 67] on icon at bounding box center [9, 64] width 7 height 7
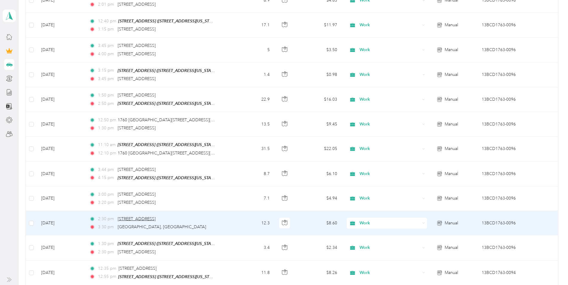
scroll to position [398, 0]
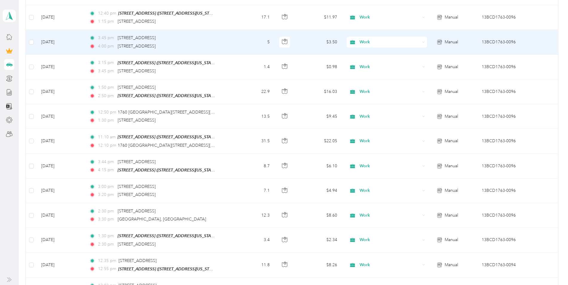
click at [225, 43] on td "3:45 pm [STREET_ADDRESS] 4:00 pm [STREET_ADDRESS]" at bounding box center [159, 42] width 148 height 24
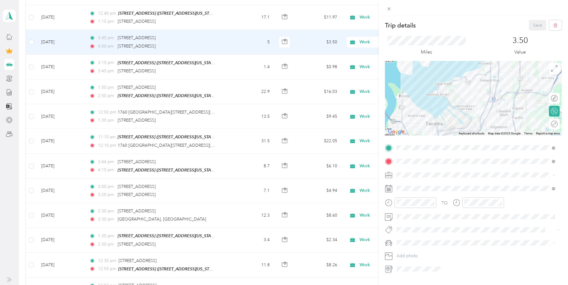
click at [491, 238] on span at bounding box center [478, 243] width 167 height 10
click at [175, 43] on div "Trip details Save This trip cannot be edited because it is either under review,…" at bounding box center [284, 142] width 568 height 285
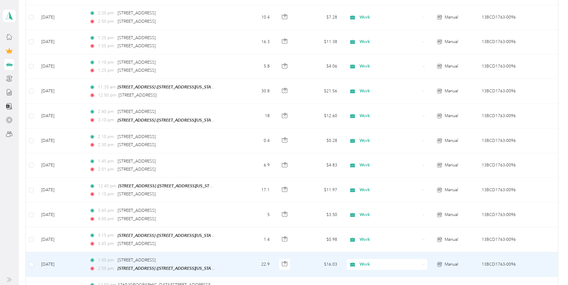
scroll to position [199, 0]
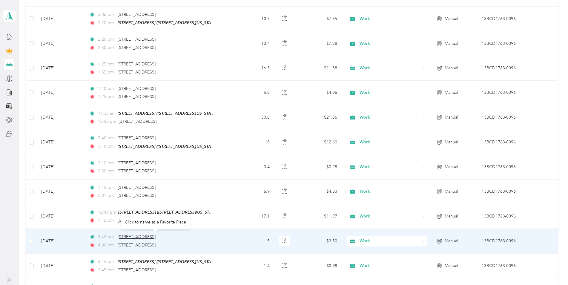
click at [136, 236] on span "[STREET_ADDRESS]" at bounding box center [137, 236] width 38 height 5
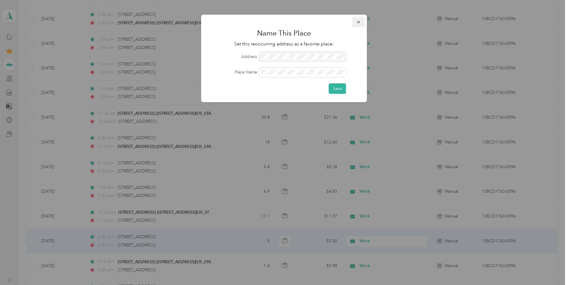
click at [360, 21] on icon "button" at bounding box center [359, 22] width 4 height 4
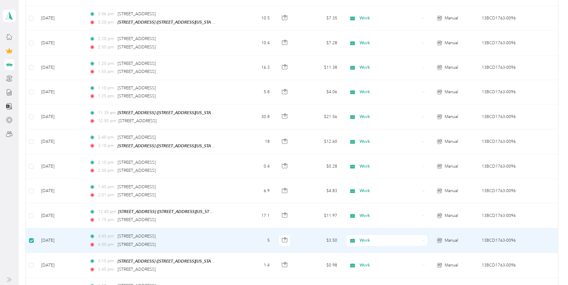
scroll to position [199, 0]
click at [49, 239] on td "[DATE]" at bounding box center [60, 241] width 48 height 24
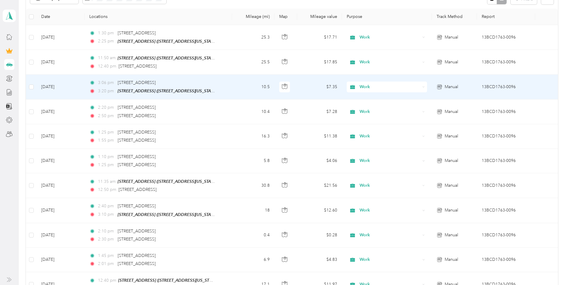
scroll to position [199, 0]
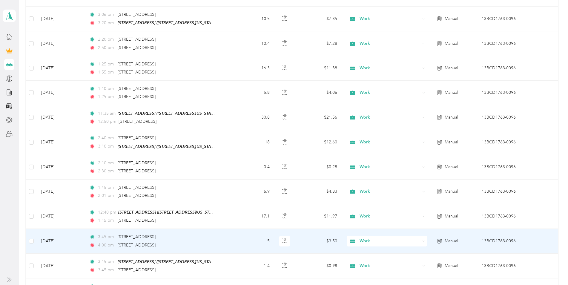
click at [64, 230] on td "[DATE]" at bounding box center [60, 241] width 48 height 24
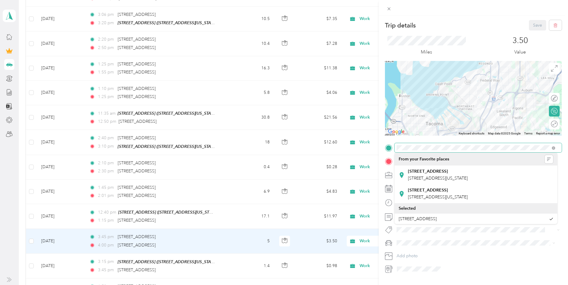
click at [388, 148] on div at bounding box center [473, 148] width 177 height 10
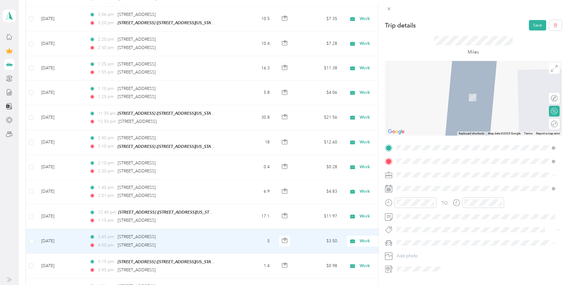
click at [414, 171] on span "36930 6th Avenue Southwest Federal Way, Washington 98023, United States" at bounding box center [438, 169] width 60 height 5
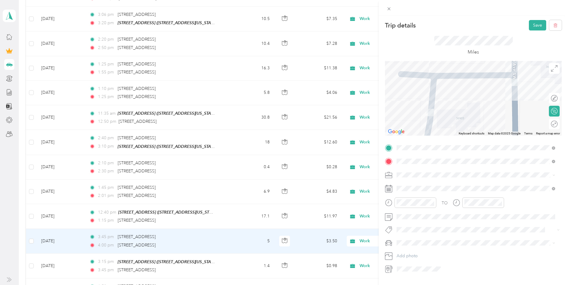
click at [434, 211] on span "[STREET_ADDRESS][US_STATE]" at bounding box center [438, 210] width 60 height 5
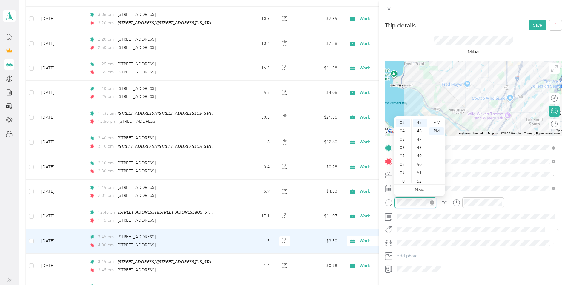
scroll to position [376, 0]
click at [403, 131] on div "04" at bounding box center [403, 131] width 14 height 8
click at [420, 123] on div "00" at bounding box center [420, 123] width 14 height 8
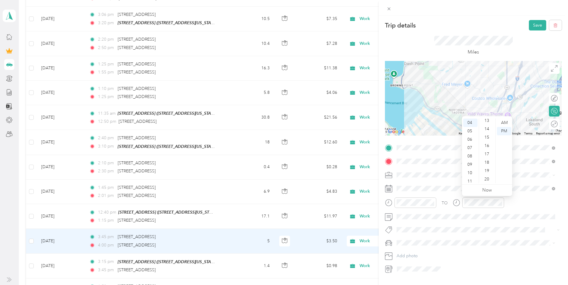
scroll to position [114, 0]
click at [490, 174] on div "20" at bounding box center [487, 176] width 14 height 8
click at [486, 141] on div "15" at bounding box center [487, 141] width 14 height 8
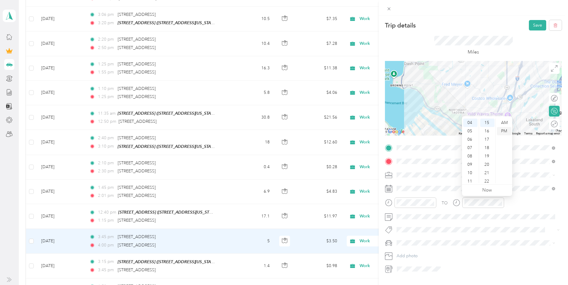
click at [506, 132] on div "PM" at bounding box center [504, 131] width 14 height 8
click at [534, 25] on button "Save" at bounding box center [537, 25] width 17 height 10
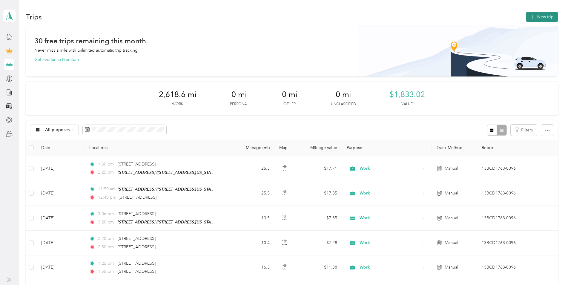
click at [546, 16] on button "New trip" at bounding box center [542, 17] width 32 height 10
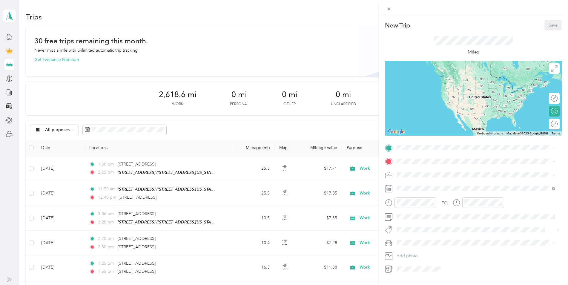
click at [389, 189] on icon at bounding box center [388, 188] width 7 height 7
click at [389, 190] on icon at bounding box center [388, 188] width 7 height 7
click at [414, 184] on div "Work" at bounding box center [476, 185] width 154 height 6
click at [390, 191] on rect at bounding box center [389, 190] width 1 height 1
click at [389, 191] on rect at bounding box center [389, 190] width 1 height 1
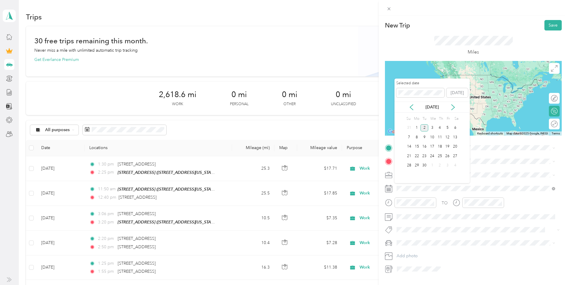
click at [414, 103] on div "[DATE]" at bounding box center [432, 107] width 75 height 11
click at [413, 107] on icon at bounding box center [412, 107] width 6 height 6
click at [440, 148] on div "14" at bounding box center [440, 146] width 8 height 7
click at [448, 146] on div "15" at bounding box center [448, 146] width 8 height 7
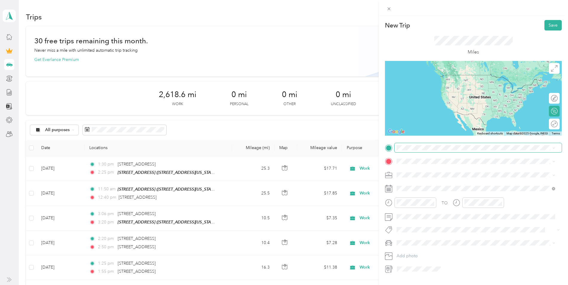
click at [400, 151] on span at bounding box center [478, 148] width 167 height 10
click at [269, 33] on div "New Trip Save This trip cannot be edited because it is either under review, app…" at bounding box center [284, 142] width 568 height 285
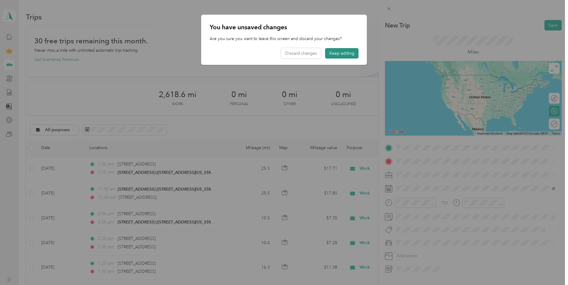
click at [336, 53] on button "Keep editing" at bounding box center [341, 53] width 33 height 10
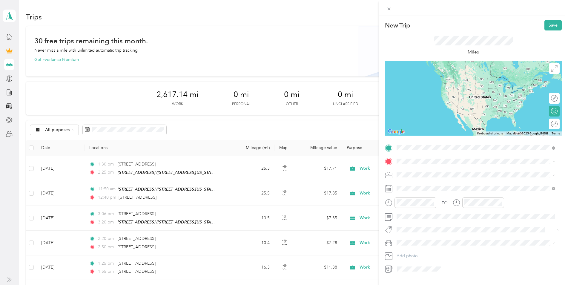
click at [429, 171] on span "31630 6th Avenue Southwest Federal Way, Washington 98023, United States" at bounding box center [438, 169] width 60 height 5
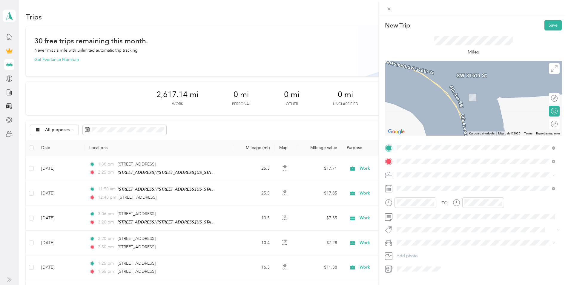
click at [441, 183] on span "[STREET_ADDRESS][US_STATE]" at bounding box center [438, 182] width 60 height 5
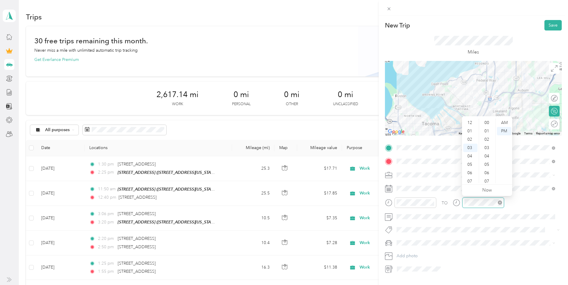
scroll to position [376, 0]
click at [469, 131] on div "04" at bounding box center [470, 131] width 14 height 8
click at [487, 123] on div "00" at bounding box center [487, 123] width 14 height 8
click at [554, 23] on button "Save" at bounding box center [553, 25] width 17 height 10
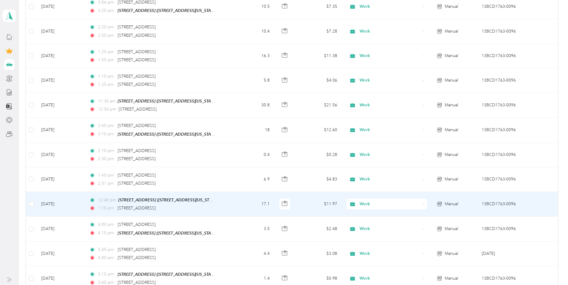
scroll to position [191, 0]
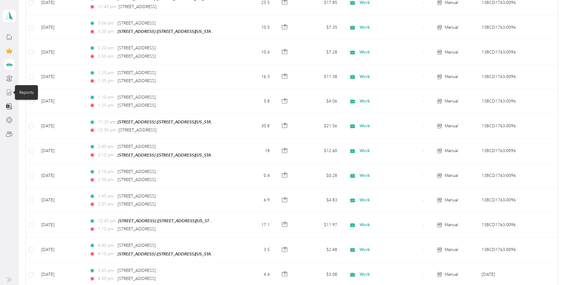
click at [9, 92] on line at bounding box center [9, 93] width 0 height 2
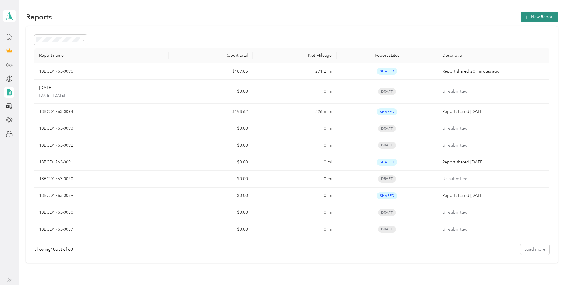
click at [537, 20] on button "New Report" at bounding box center [539, 17] width 37 height 10
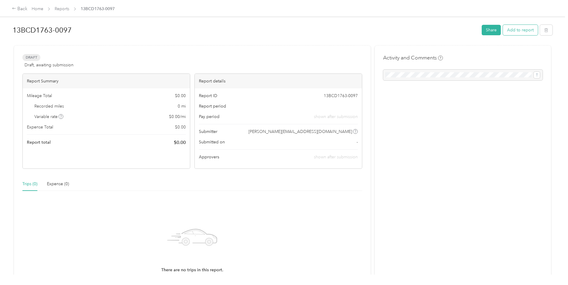
click at [515, 28] on button "Add to report" at bounding box center [520, 30] width 35 height 10
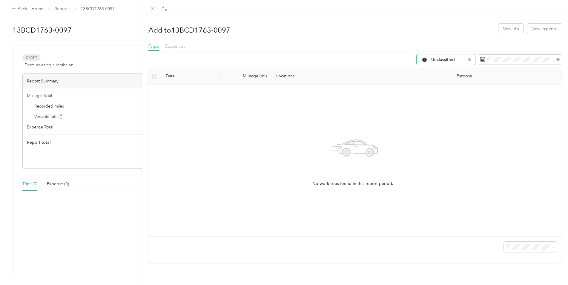
click at [447, 62] on span "Unclassified" at bounding box center [448, 60] width 35 height 4
click at [430, 92] on span "Work" at bounding box center [447, 91] width 40 height 6
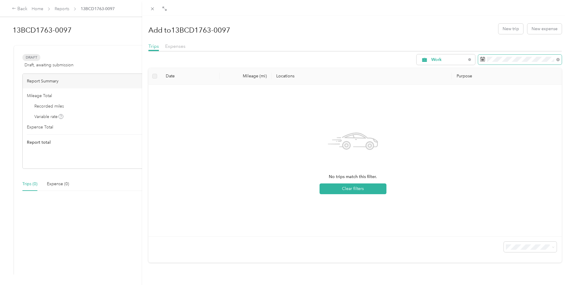
click at [482, 60] on span at bounding box center [520, 60] width 84 height 10
click at [481, 60] on span at bounding box center [520, 60] width 84 height 10
click at [480, 58] on icon at bounding box center [482, 59] width 5 height 5
click at [557, 58] on span at bounding box center [558, 59] width 3 height 5
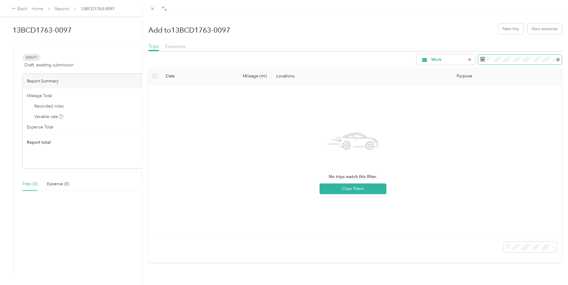
click at [557, 60] on icon at bounding box center [558, 59] width 3 height 3
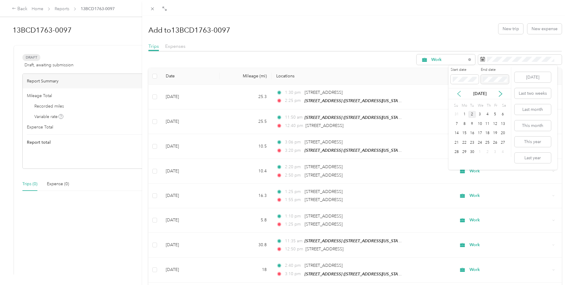
click at [458, 93] on icon at bounding box center [459, 93] width 3 height 5
click at [465, 130] on div "11" at bounding box center [465, 133] width 8 height 7
click at [496, 153] on div "29" at bounding box center [495, 151] width 8 height 7
click at [508, 29] on button "New trip" at bounding box center [511, 29] width 25 height 10
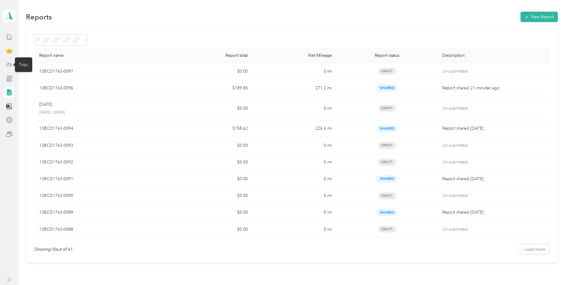
click at [12, 62] on icon at bounding box center [9, 64] width 7 height 7
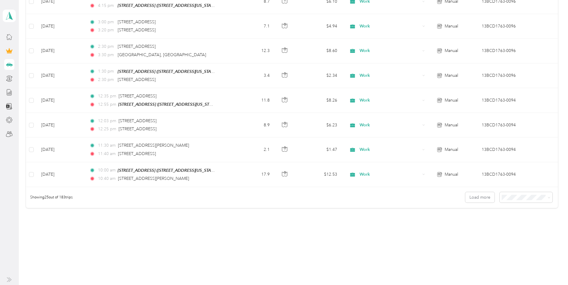
scroll to position [489, 0]
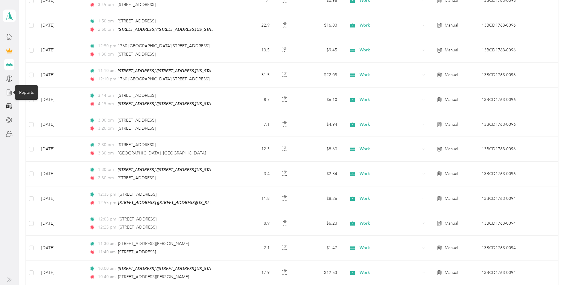
click at [10, 93] on icon at bounding box center [9, 92] width 7 height 7
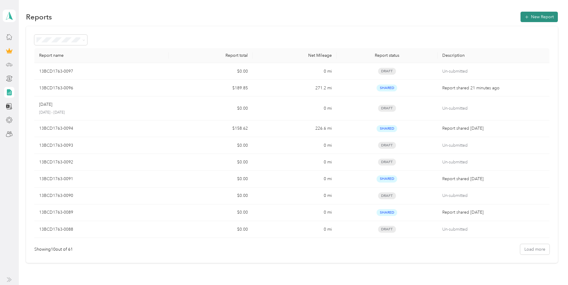
click at [542, 15] on button "New Report" at bounding box center [539, 17] width 37 height 10
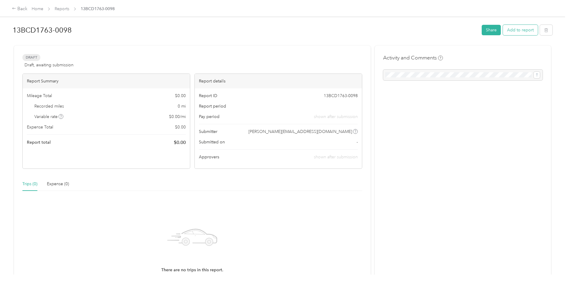
click at [511, 31] on button "Add to report" at bounding box center [520, 30] width 35 height 10
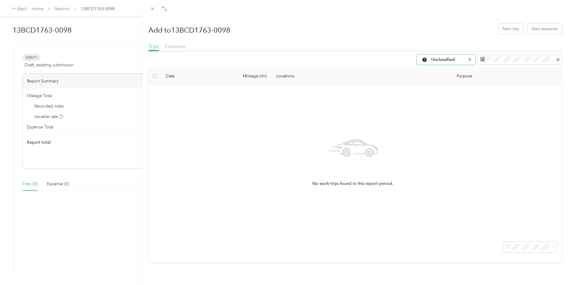
click at [454, 58] on span "Unclassified" at bounding box center [448, 60] width 35 height 4
click at [435, 93] on span "Work" at bounding box center [447, 91] width 40 height 6
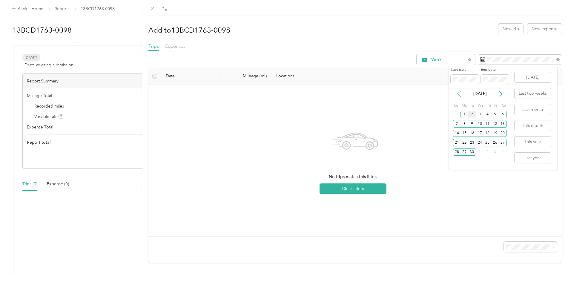
click at [460, 94] on icon at bounding box center [459, 94] width 6 height 6
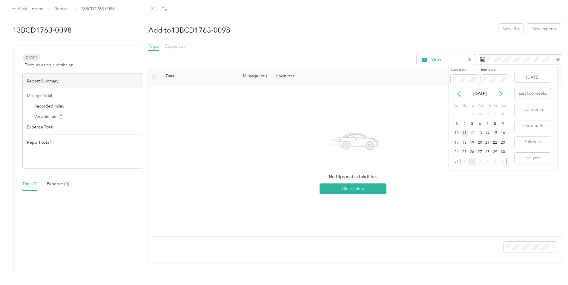
click at [465, 131] on div "11" at bounding box center [465, 133] width 8 height 7
click at [497, 152] on div "29" at bounding box center [495, 151] width 8 height 7
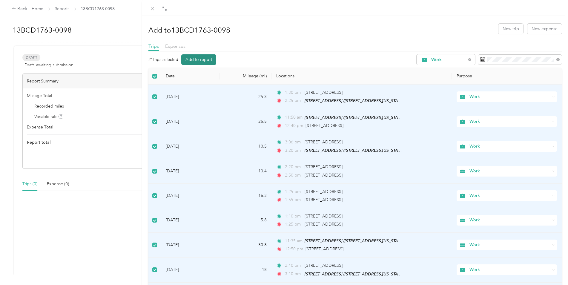
click at [203, 59] on button "Add to report" at bounding box center [198, 59] width 35 height 10
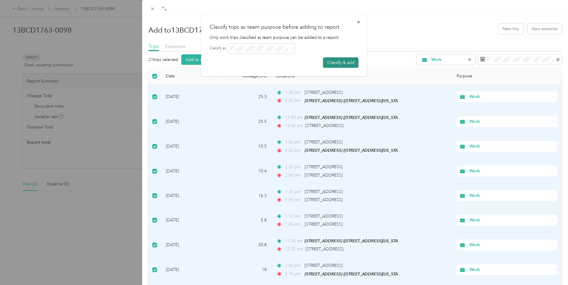
click at [339, 62] on button "Classify & add" at bounding box center [341, 62] width 36 height 10
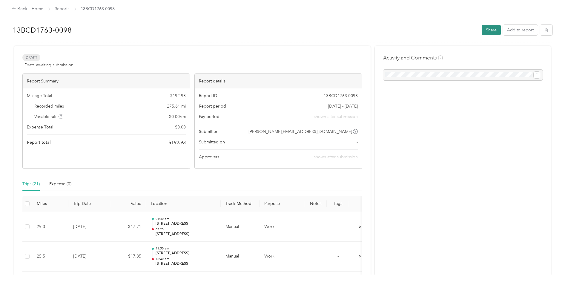
click at [495, 30] on button "Share" at bounding box center [491, 30] width 19 height 10
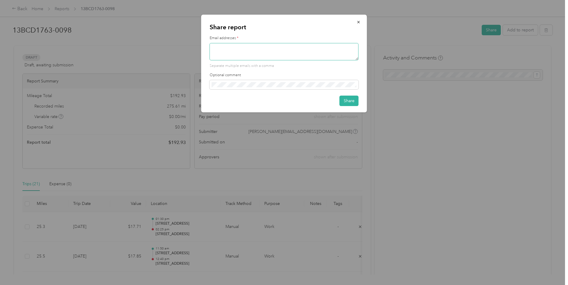
click at [264, 53] on textarea at bounding box center [284, 51] width 149 height 17
type textarea "[PERSON_NAME][EMAIL_ADDRESS][DOMAIN_NAME]"
click at [353, 98] on button "Share" at bounding box center [349, 101] width 19 height 10
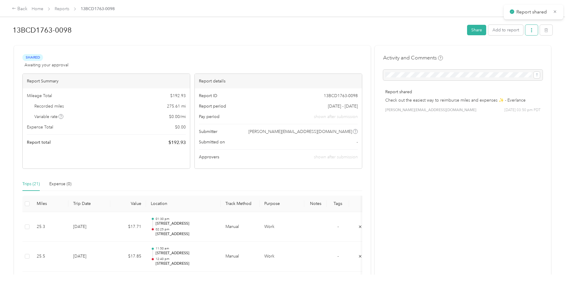
click at [533, 30] on button "button" at bounding box center [532, 30] width 13 height 10
click at [517, 51] on span "Download" at bounding box center [513, 52] width 20 height 6
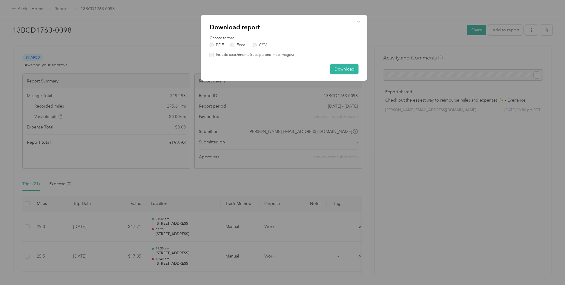
click at [215, 55] on label "Include attachments (receipts and map images)" at bounding box center [254, 54] width 80 height 5
click at [345, 67] on button "Download" at bounding box center [344, 69] width 28 height 10
